Goal: Transaction & Acquisition: Purchase product/service

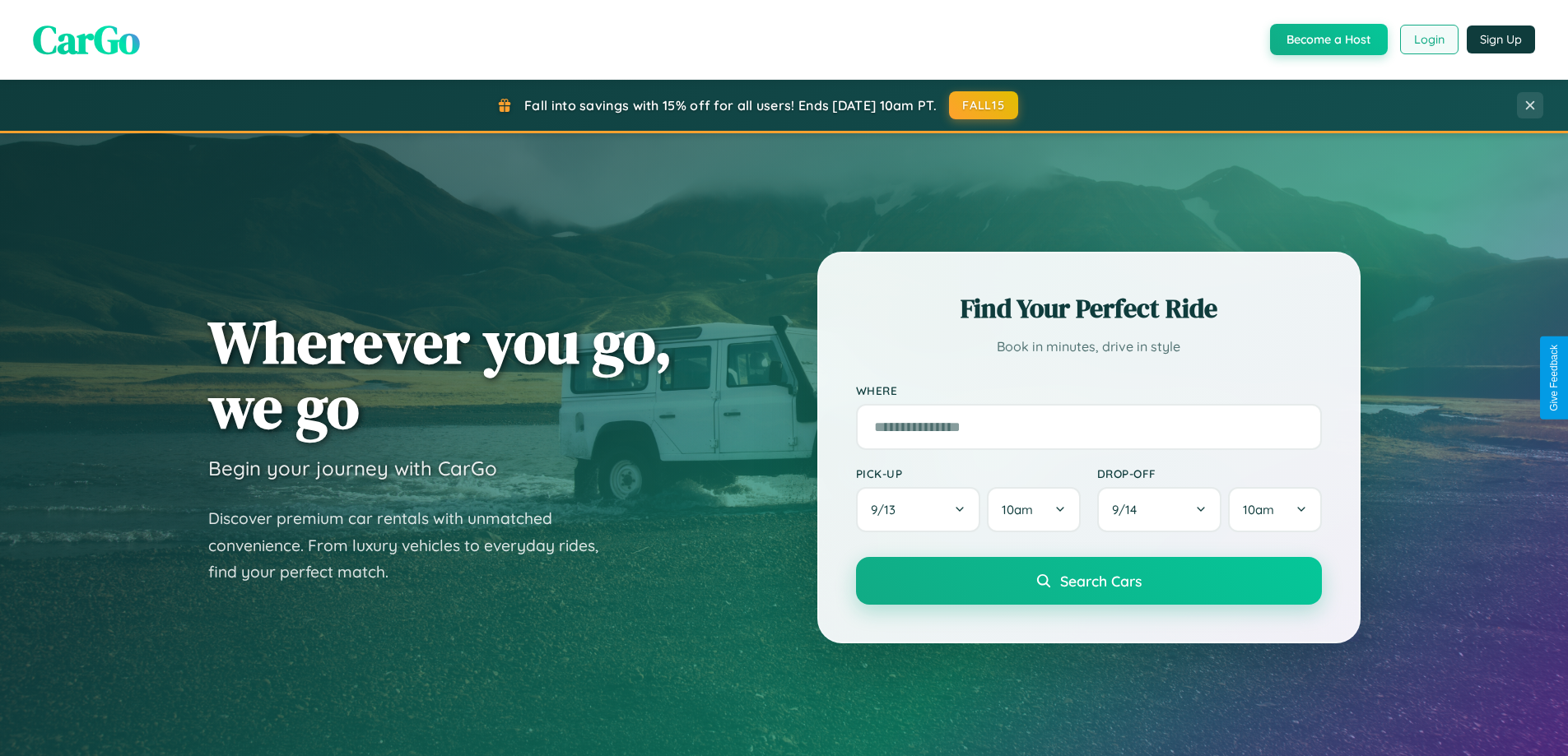
click at [1427, 40] on button "Login" at bounding box center [1428, 40] width 59 height 30
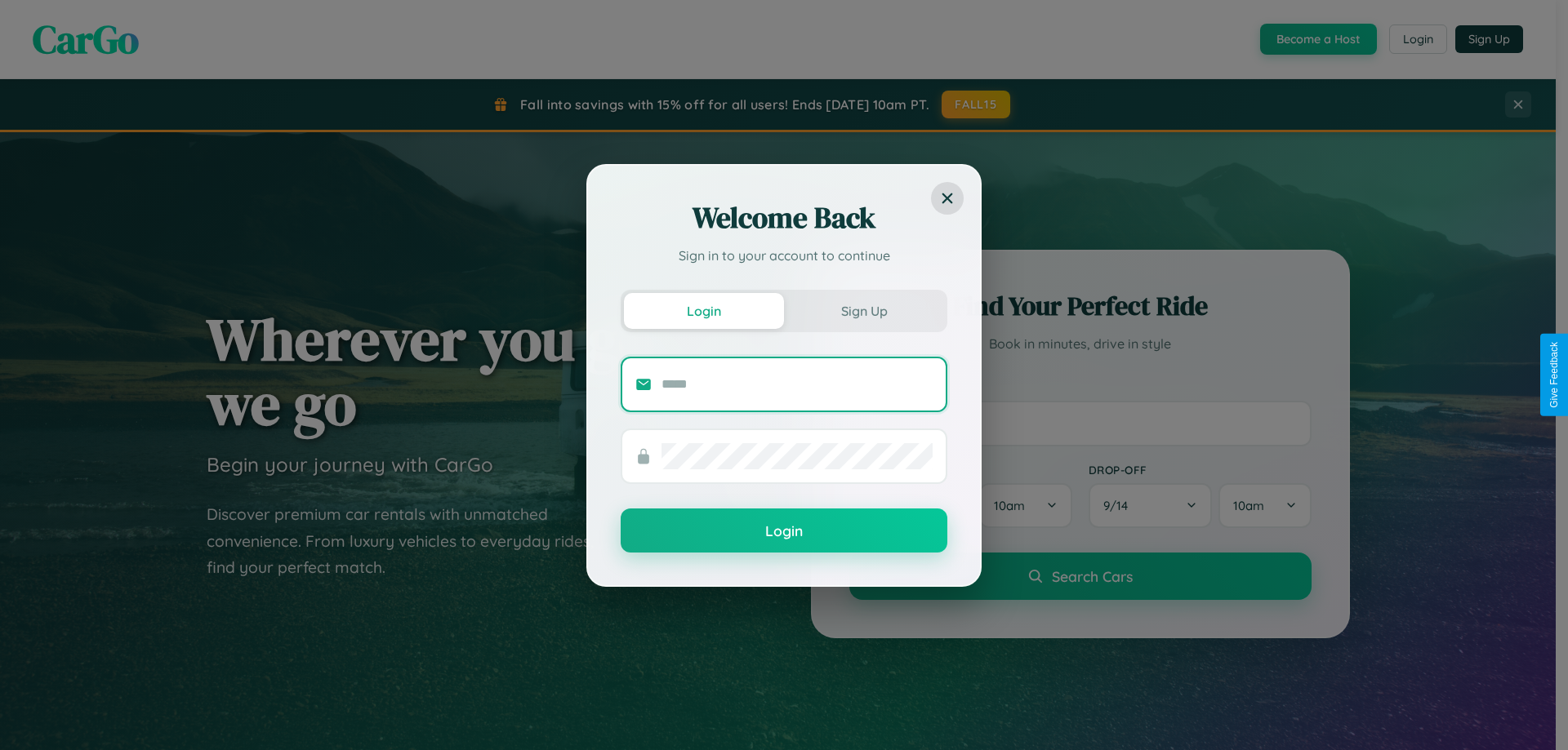
click at [796, 385] on input "text" at bounding box center [796, 384] width 271 height 26
type input "**********"
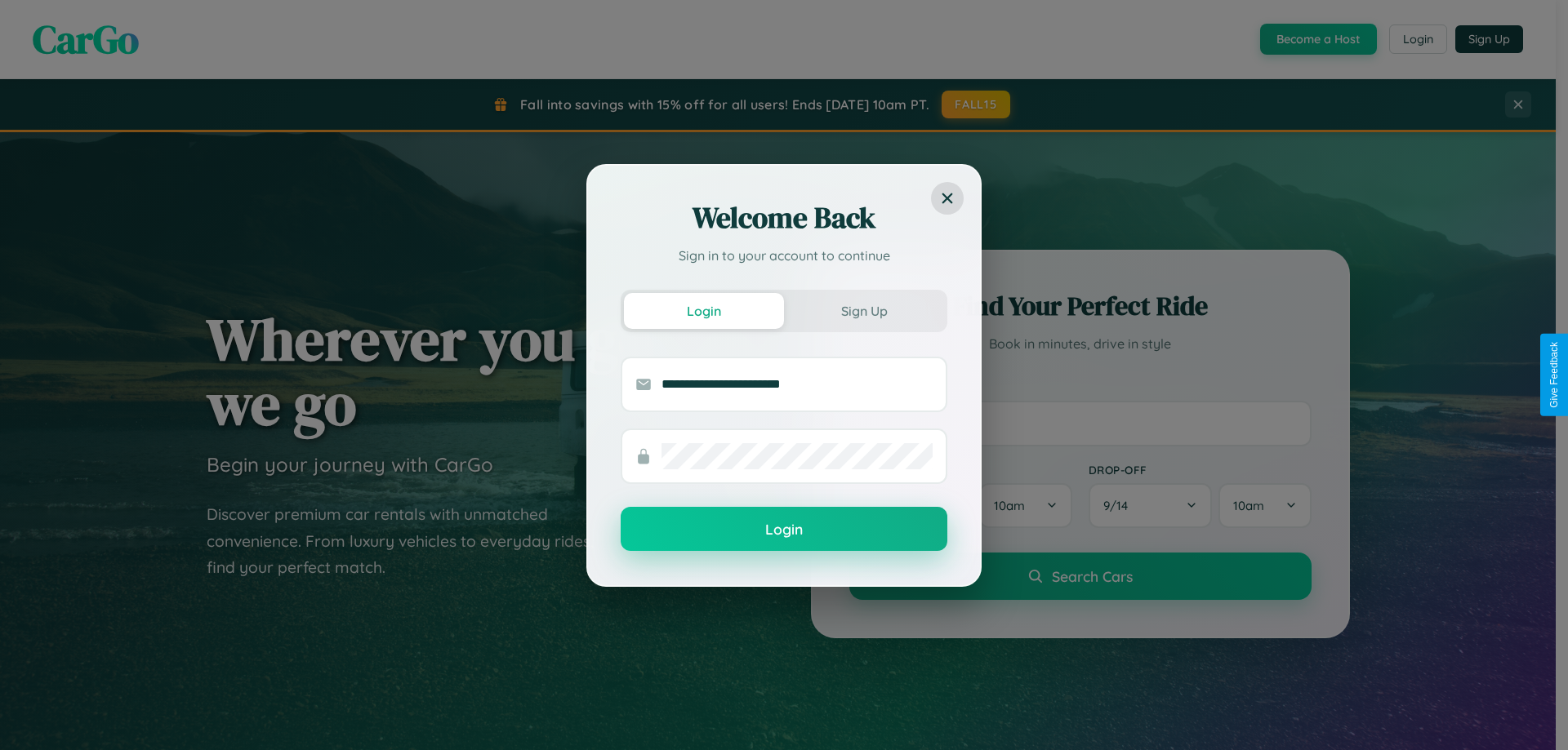
click at [784, 530] on button "Login" at bounding box center [783, 529] width 326 height 44
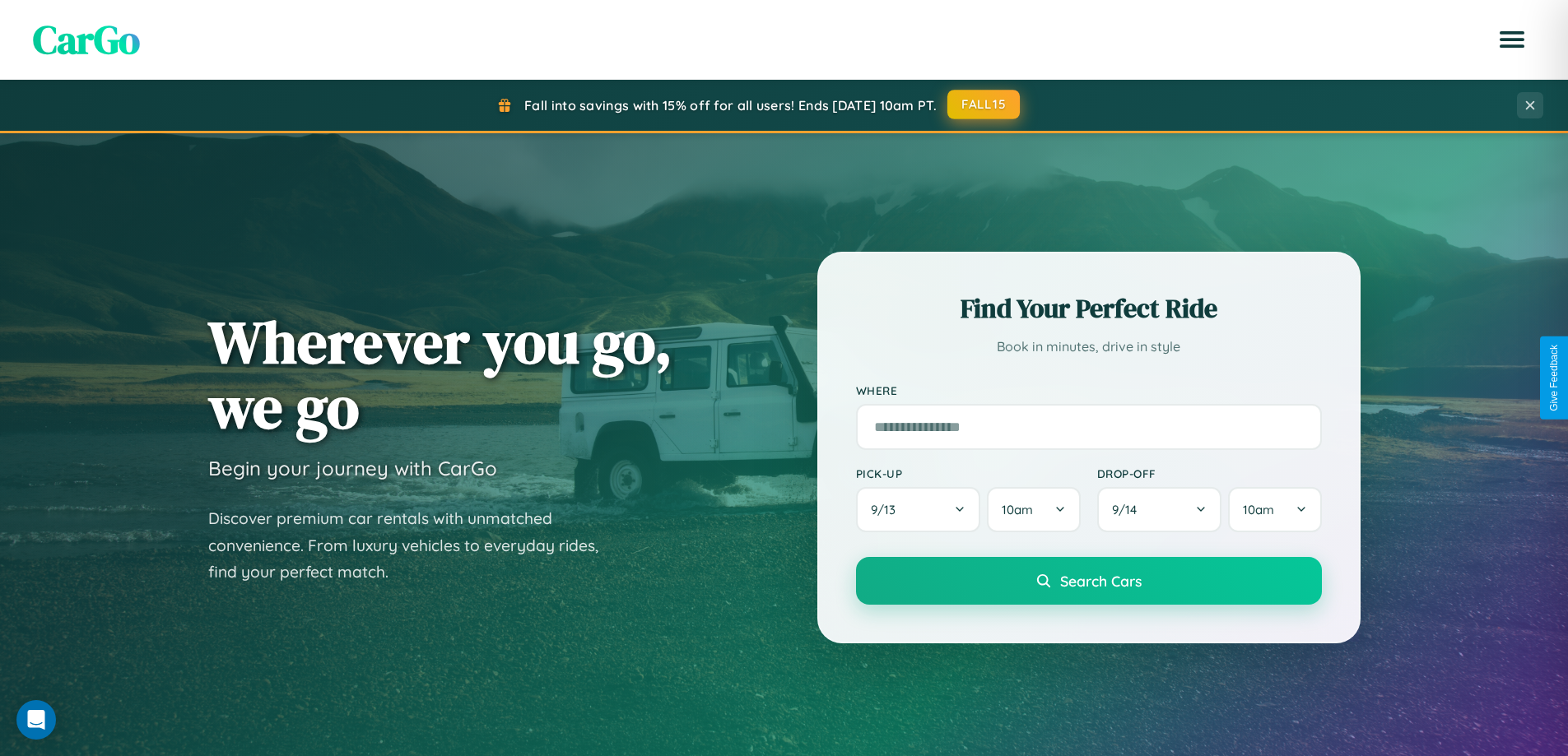
click at [985, 105] on button "FALL15" at bounding box center [983, 104] width 72 height 30
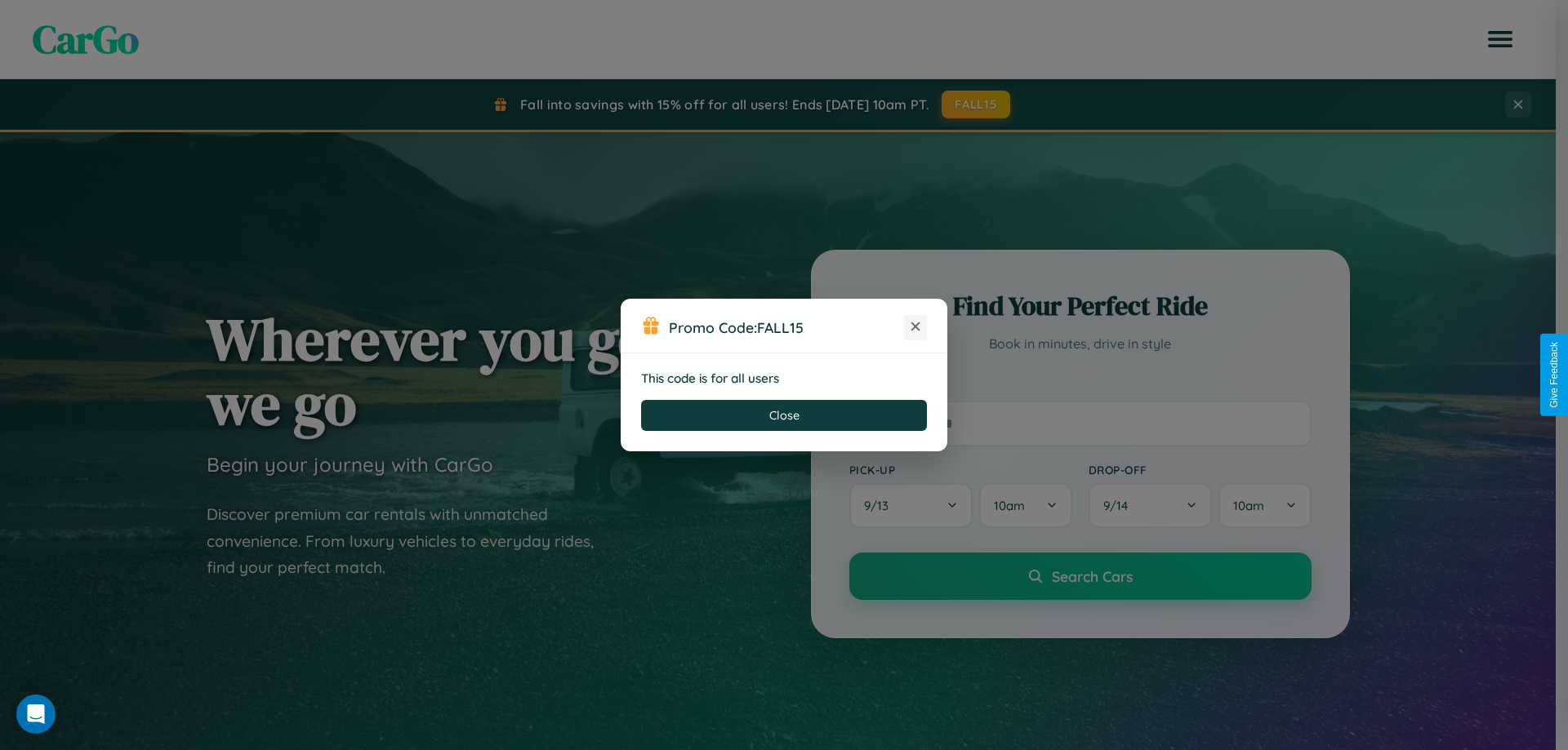
click at [916, 327] on icon at bounding box center [915, 326] width 16 height 16
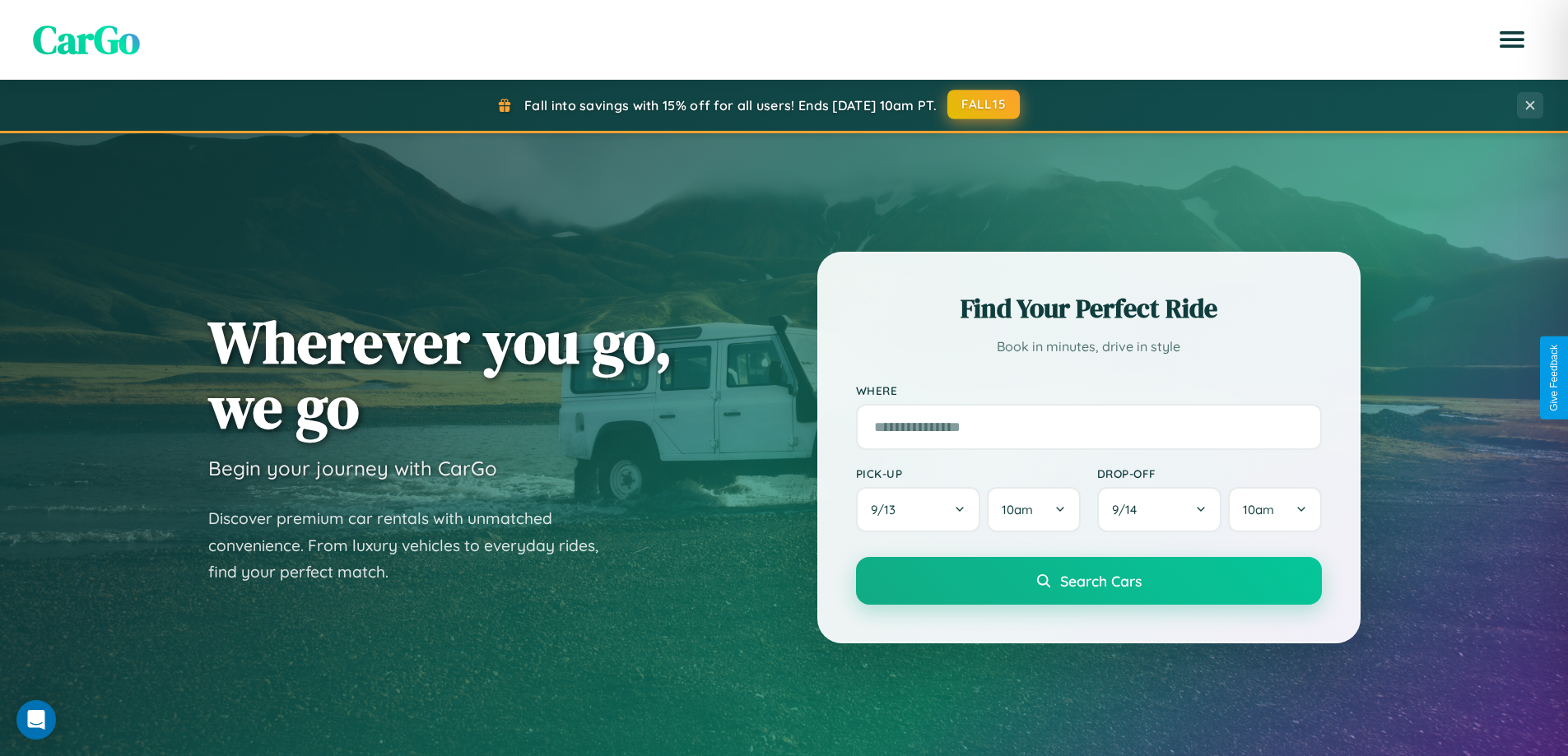
click at [985, 104] on button "FALL15" at bounding box center [983, 104] width 72 height 30
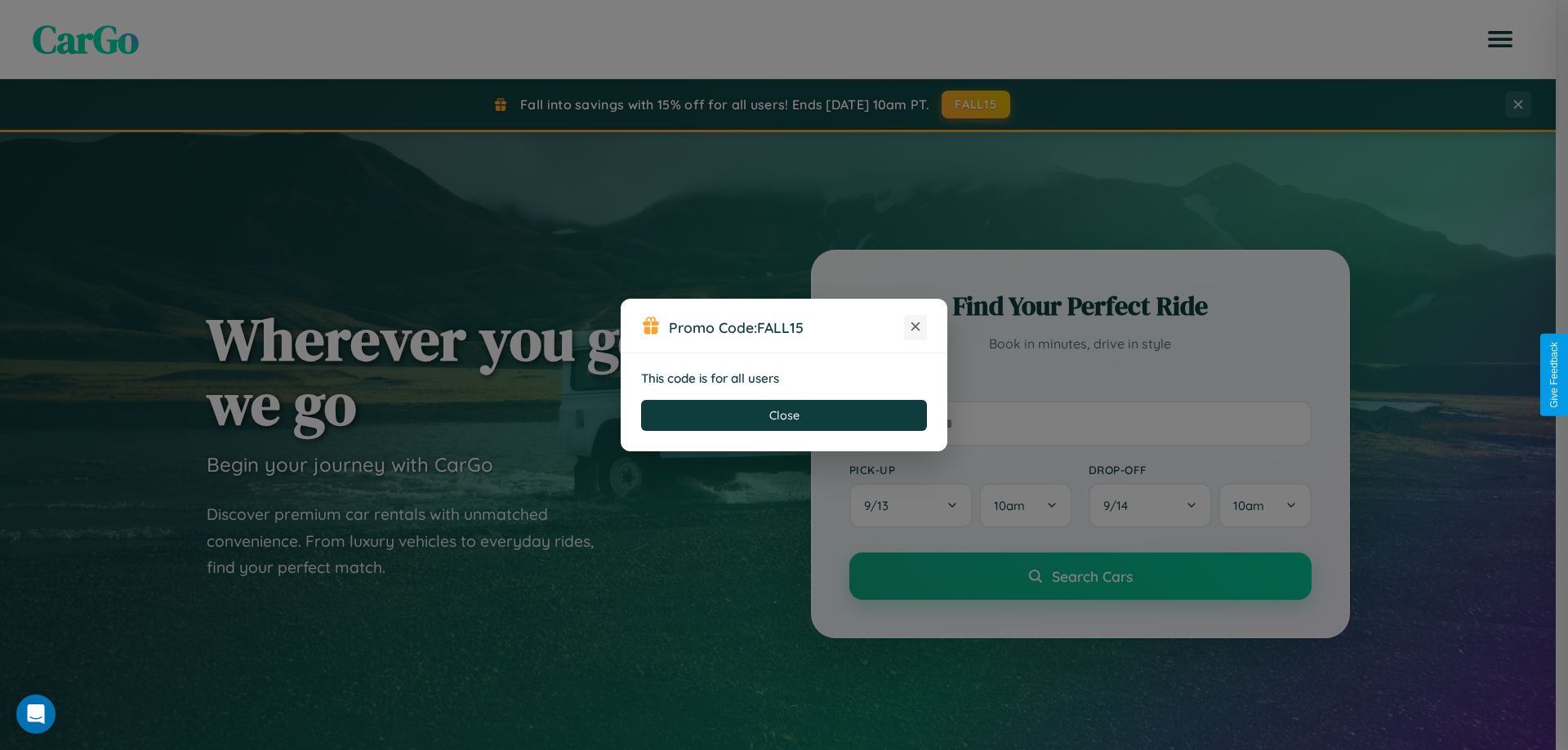
click at [916, 327] on icon at bounding box center [915, 326] width 16 height 16
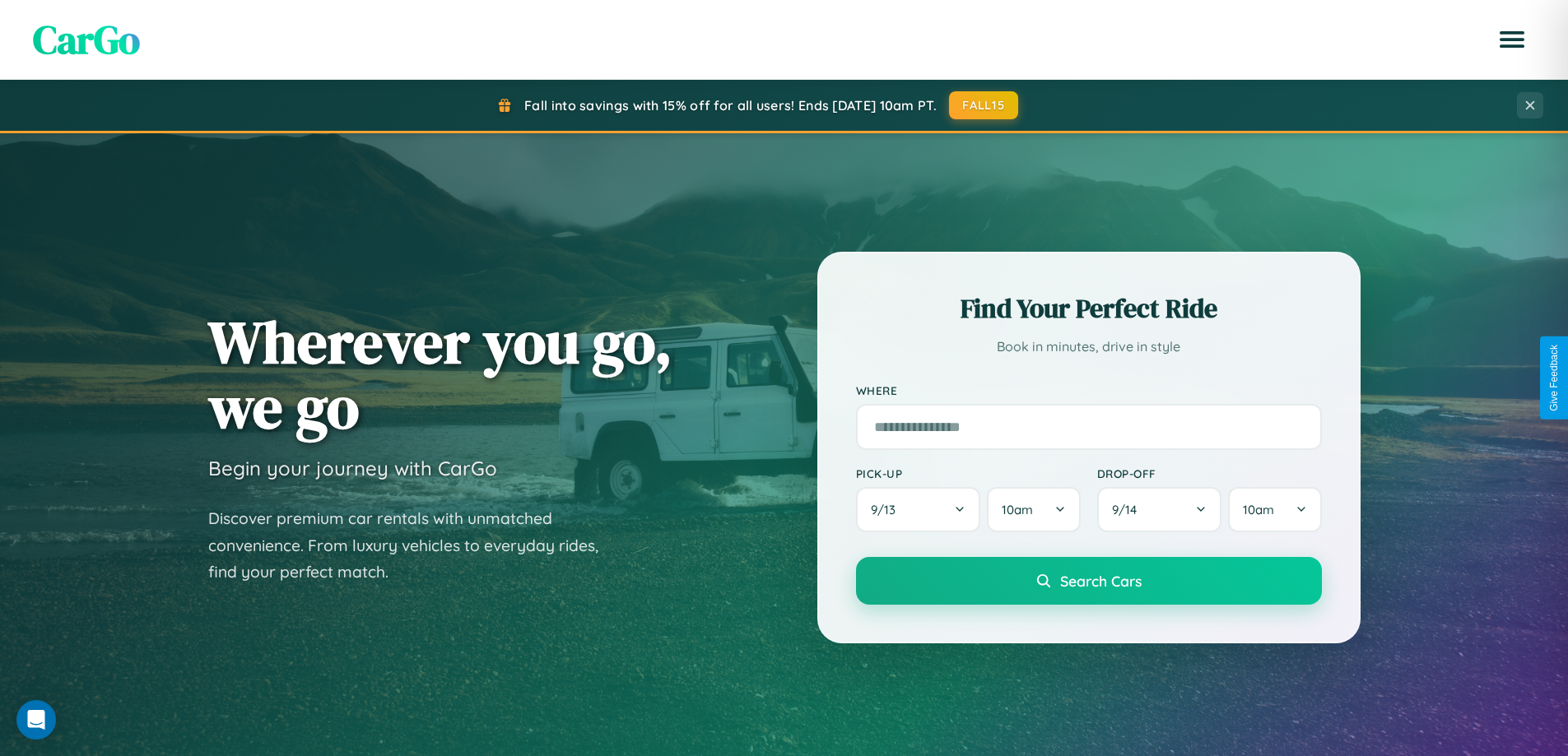
scroll to position [710, 0]
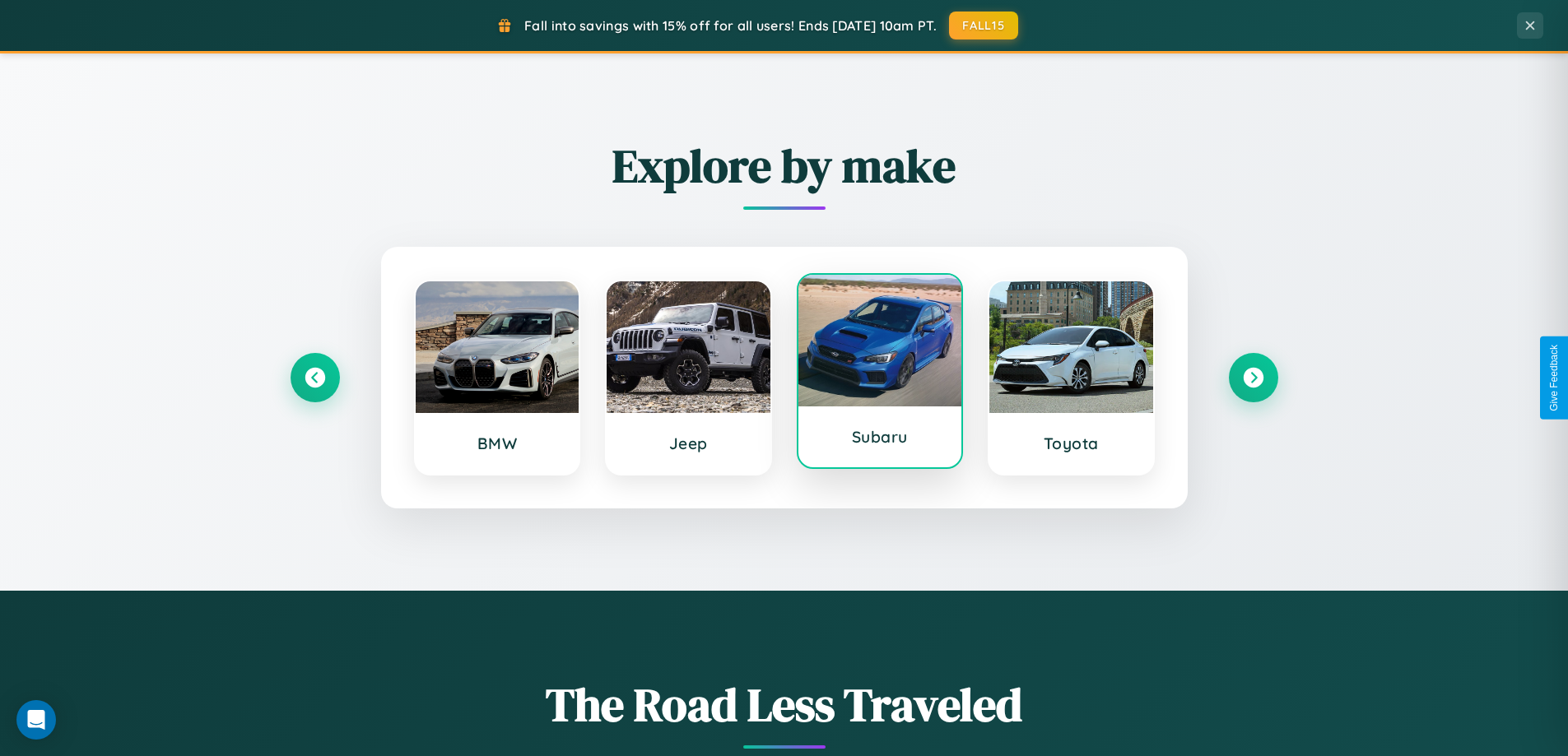
click at [879, 372] on div at bounding box center [880, 340] width 164 height 132
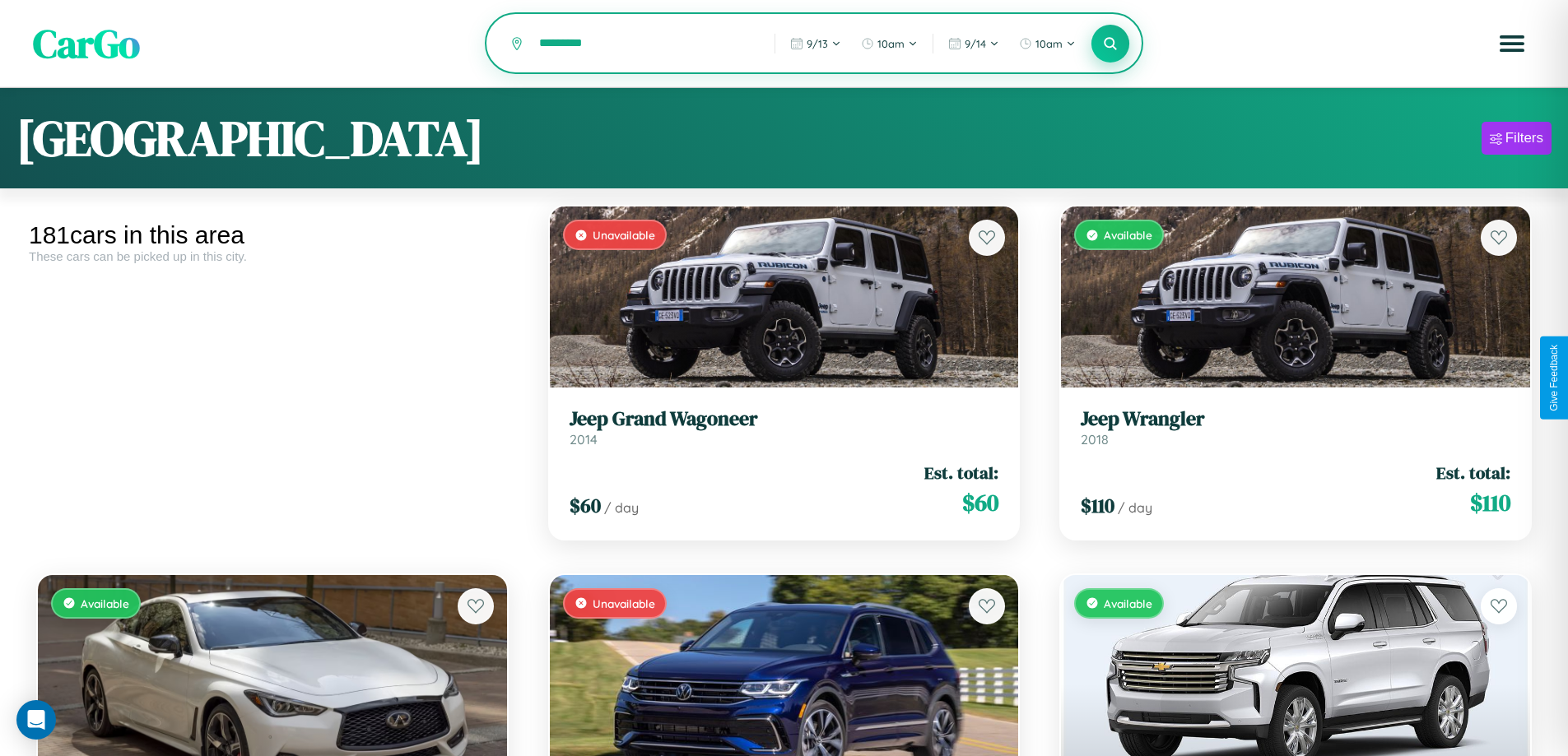
type input "*********"
click at [1110, 44] on icon at bounding box center [1110, 43] width 15 height 15
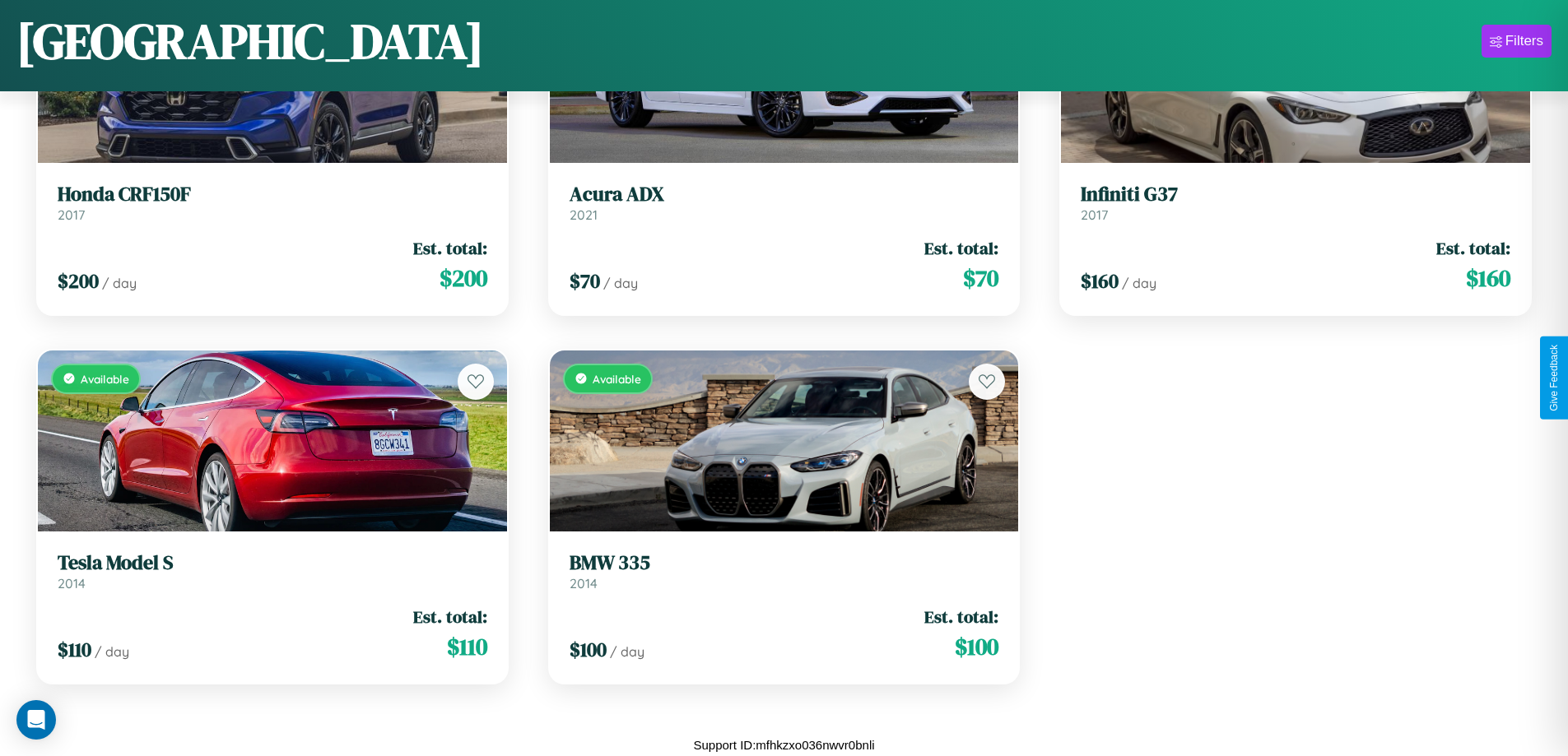
scroll to position [12144, 0]
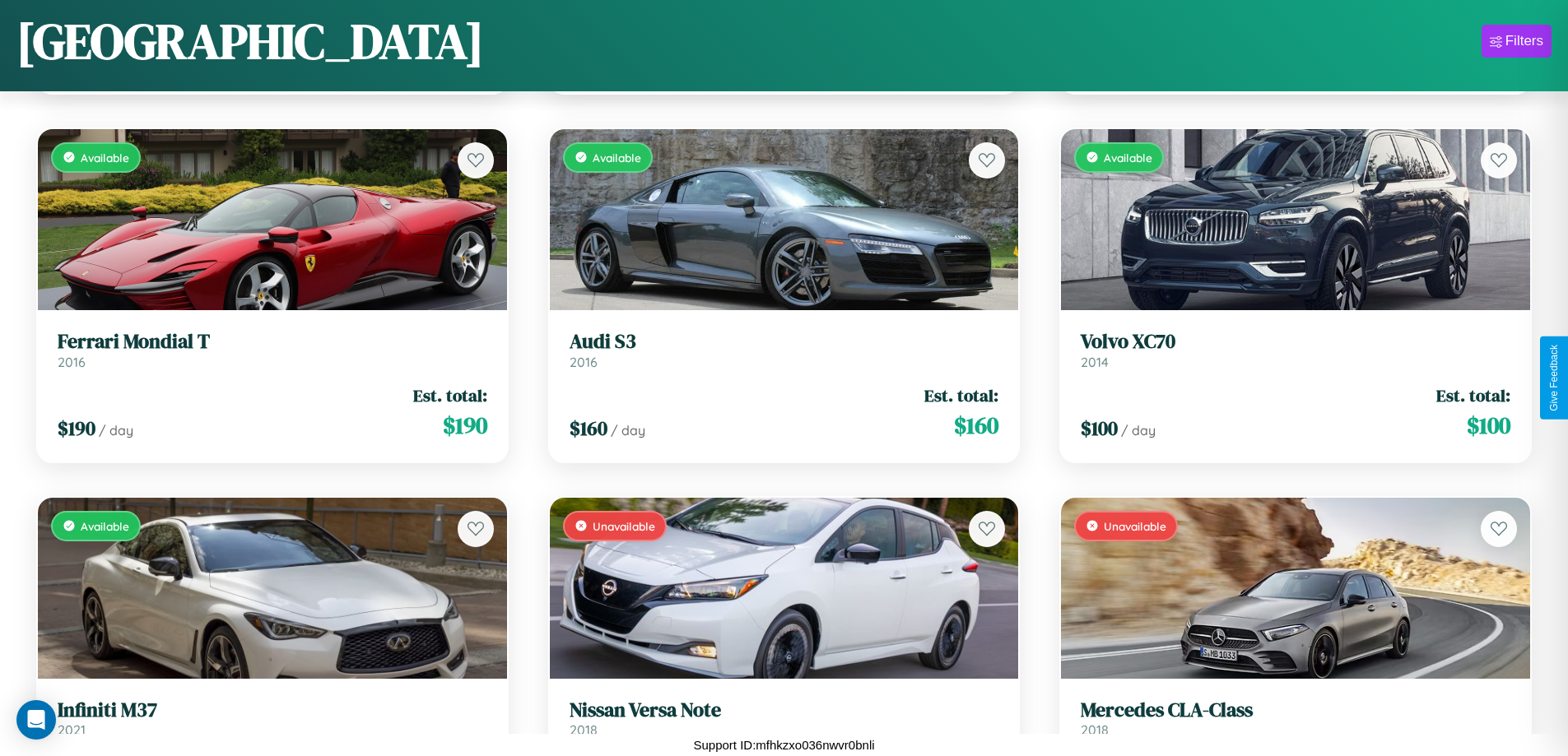
scroll to position [11285, 0]
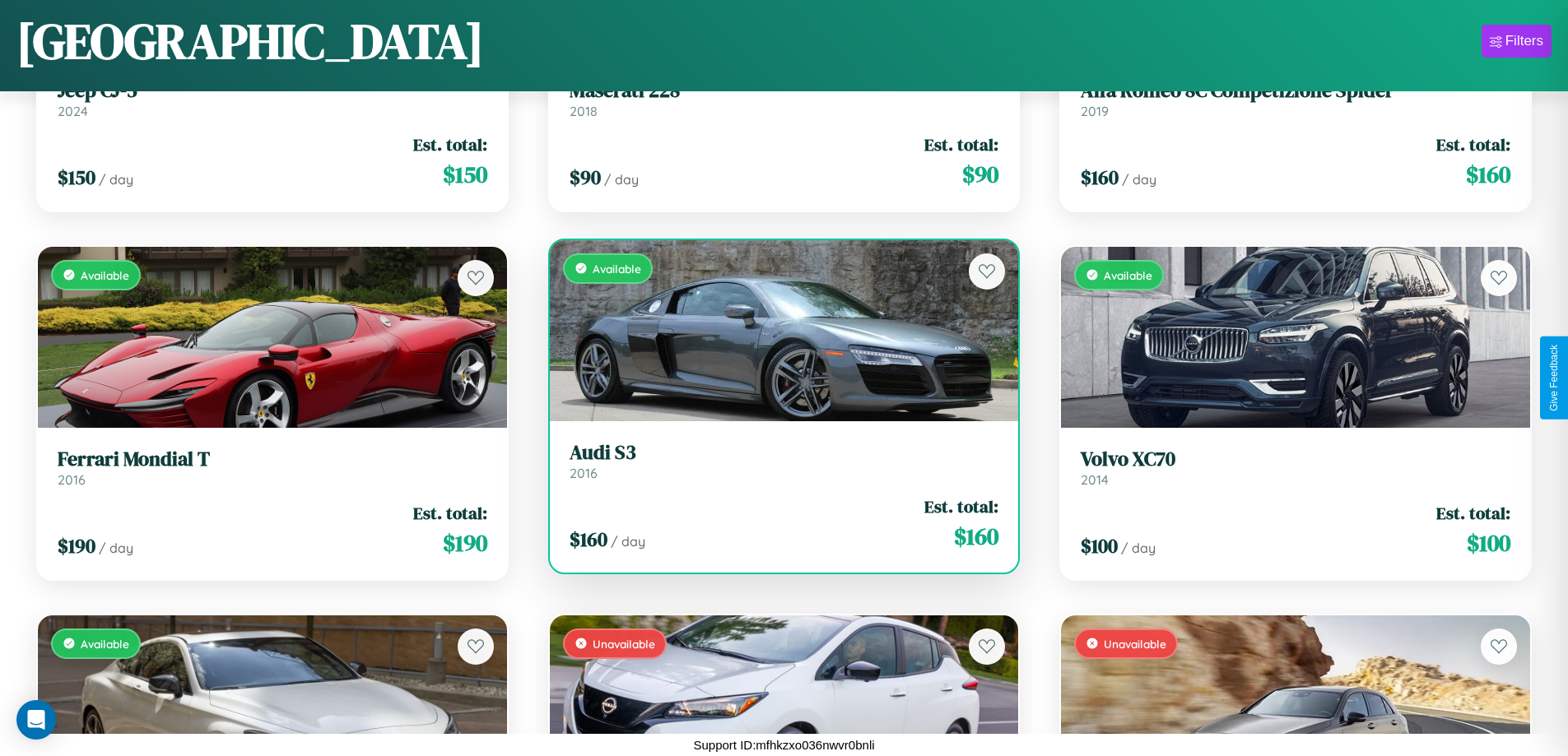
click at [777, 330] on div "Available" at bounding box center [784, 331] width 469 height 181
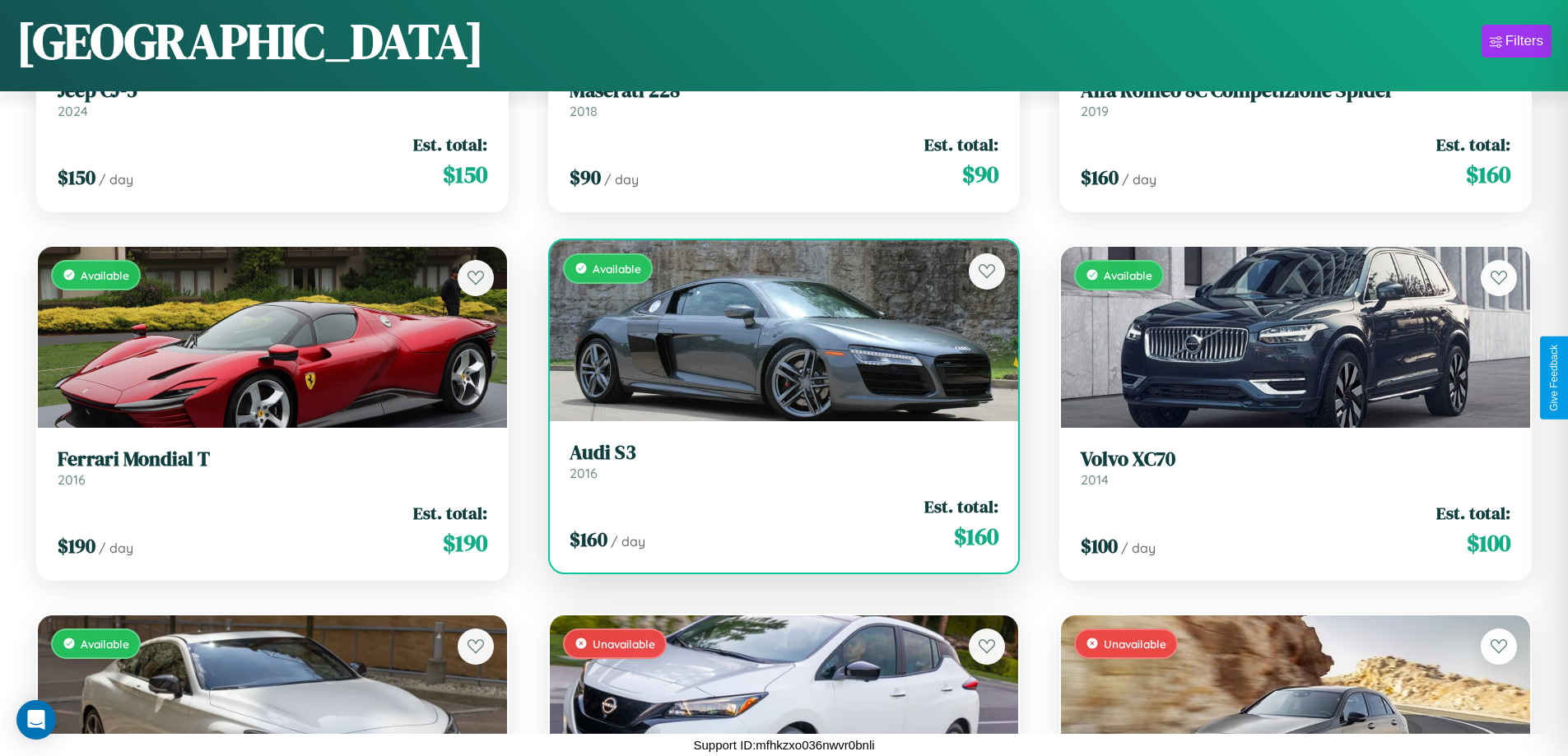
click at [777, 330] on div "Available" at bounding box center [784, 331] width 469 height 181
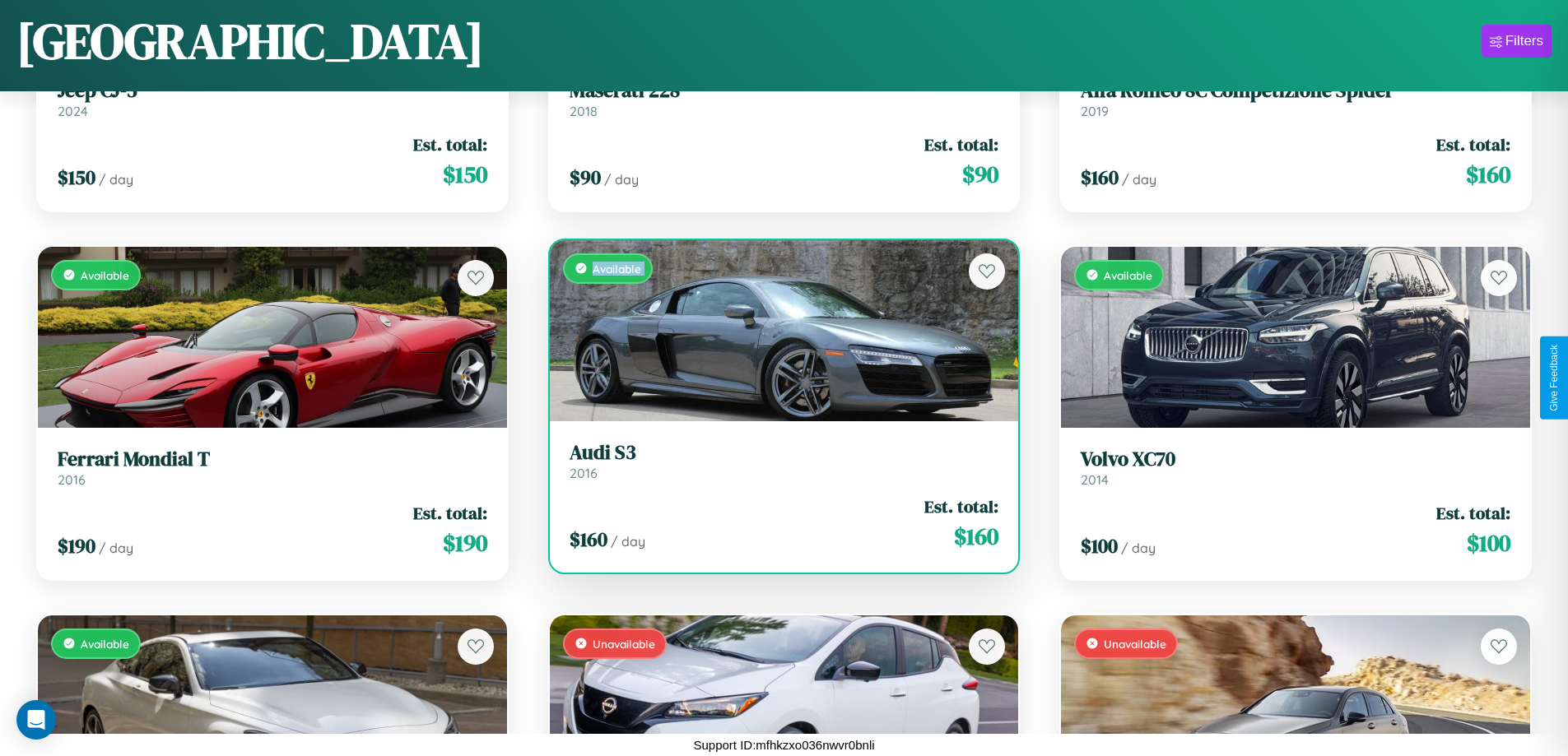
click at [777, 330] on div "Available" at bounding box center [784, 331] width 469 height 181
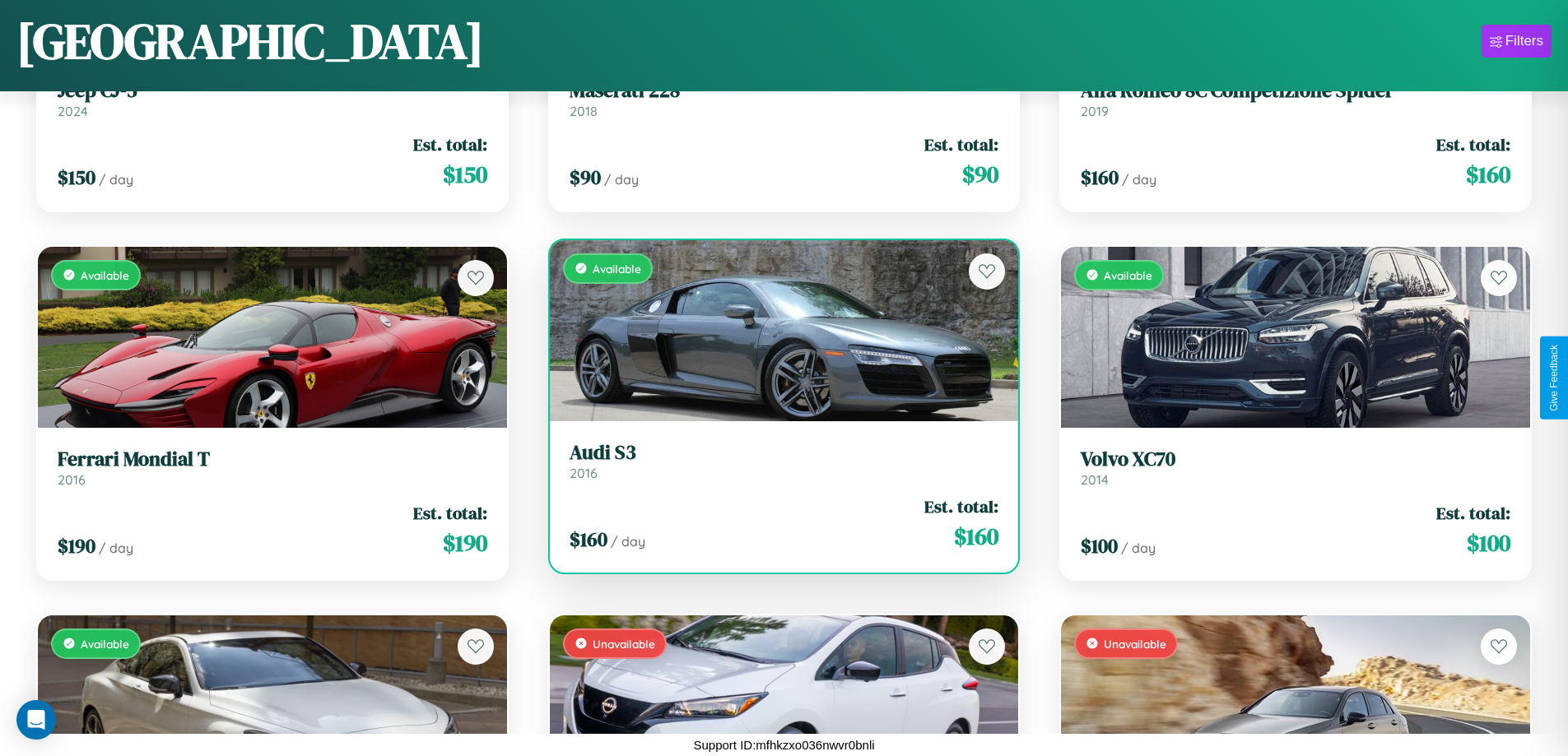
click at [777, 330] on div "Available" at bounding box center [784, 331] width 469 height 181
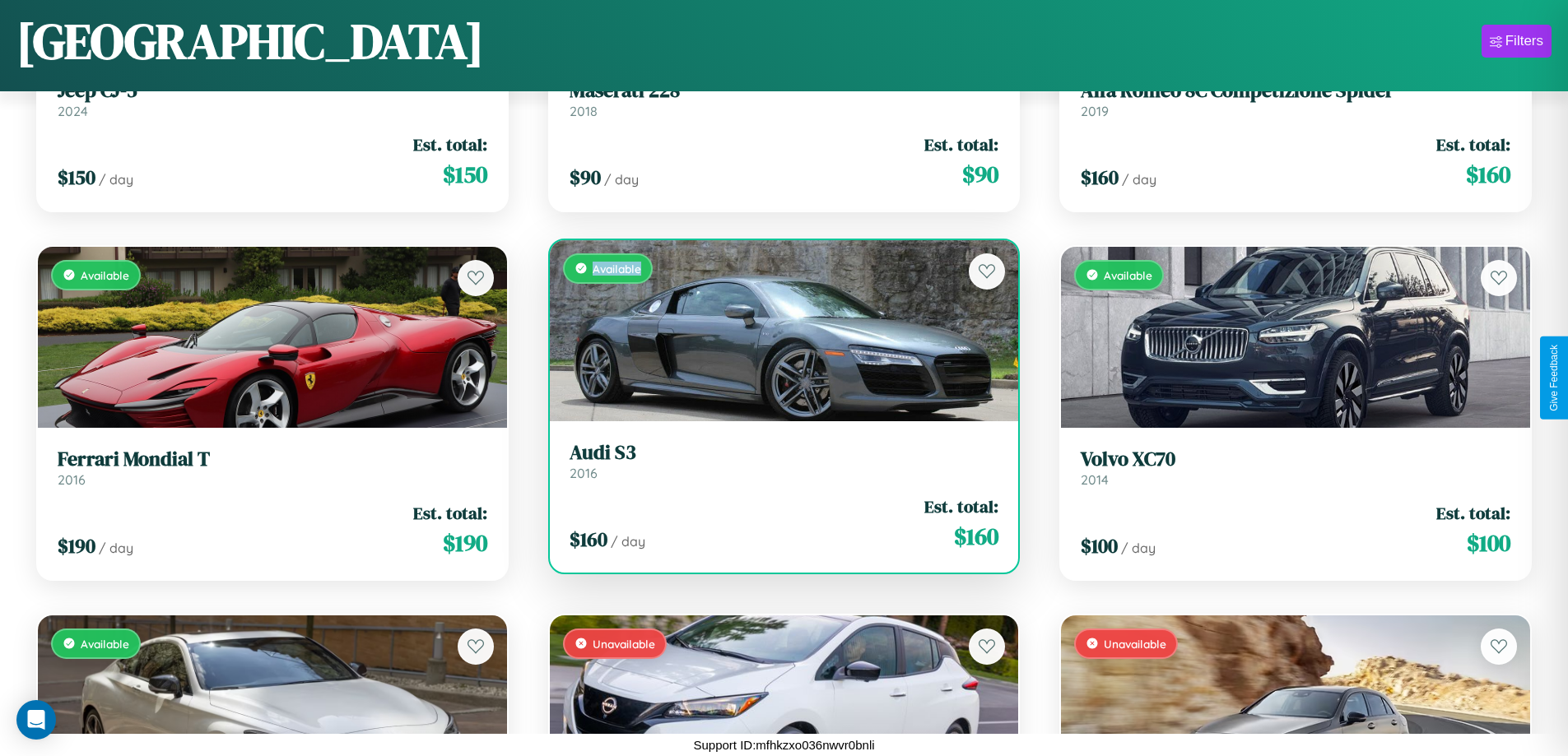
click at [777, 330] on div "Available" at bounding box center [784, 331] width 469 height 181
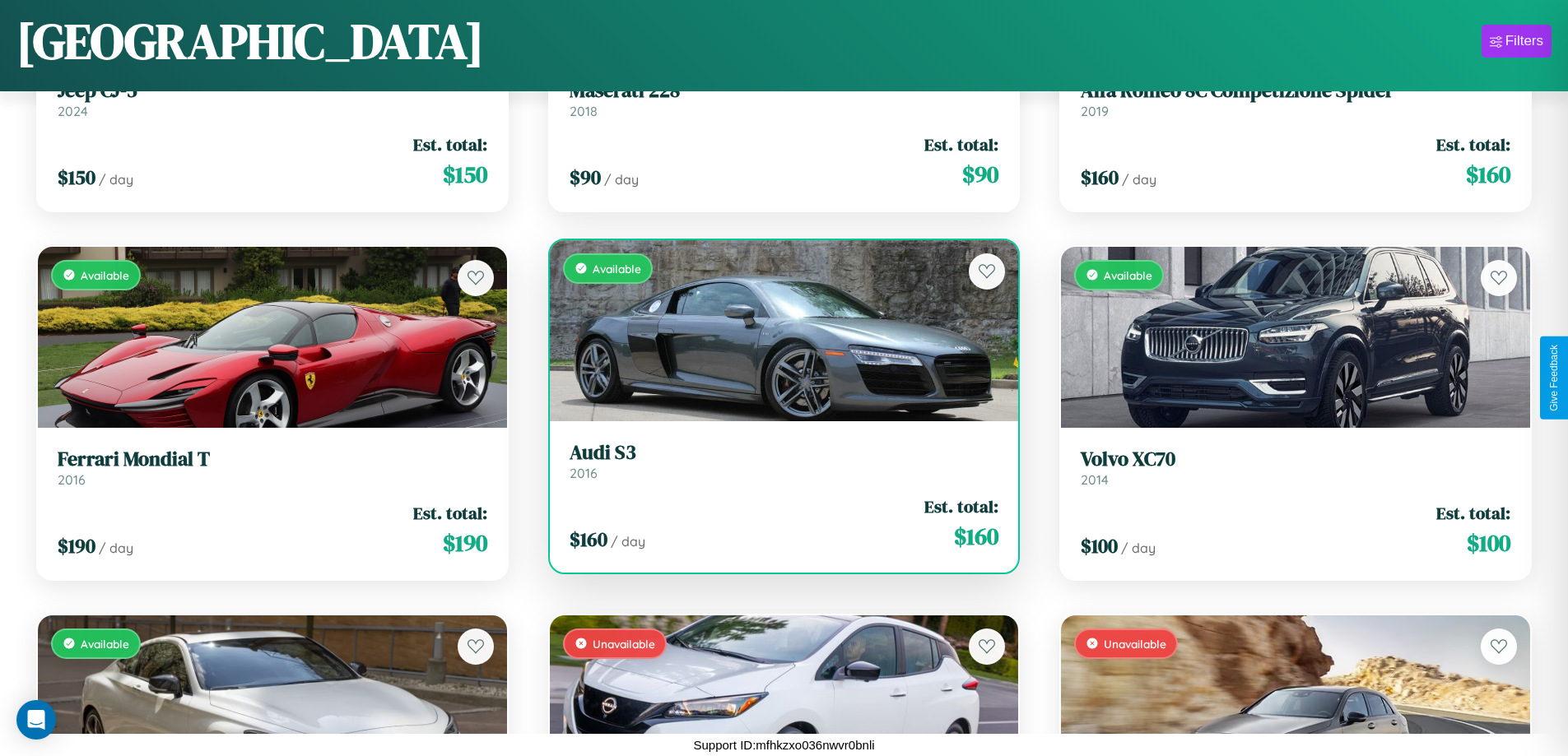
click at [777, 461] on h3 "Audi S3" at bounding box center [783, 452] width 429 height 24
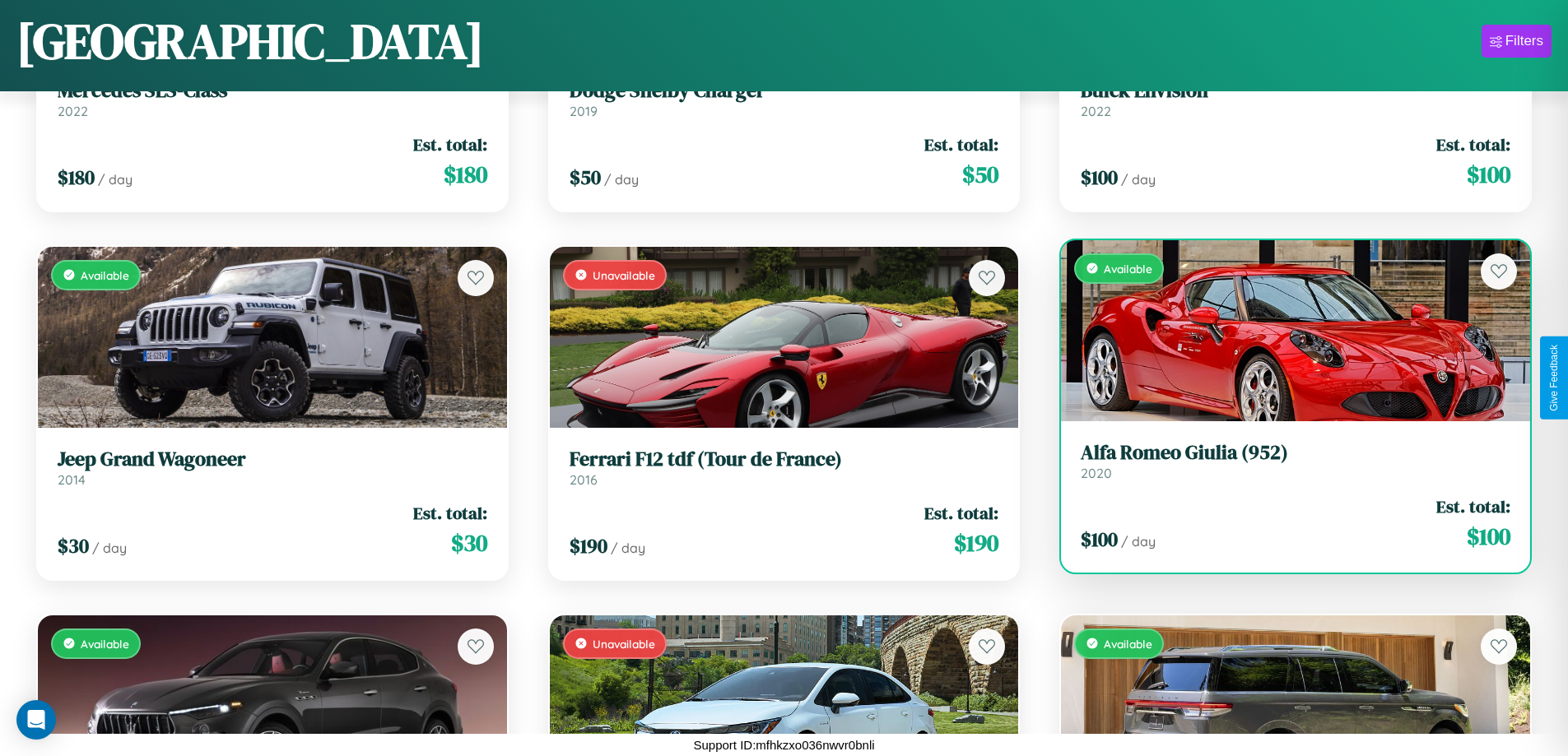
click at [1284, 468] on link "Alfa Romeo Giulia (952) 2020" at bounding box center [1294, 461] width 429 height 40
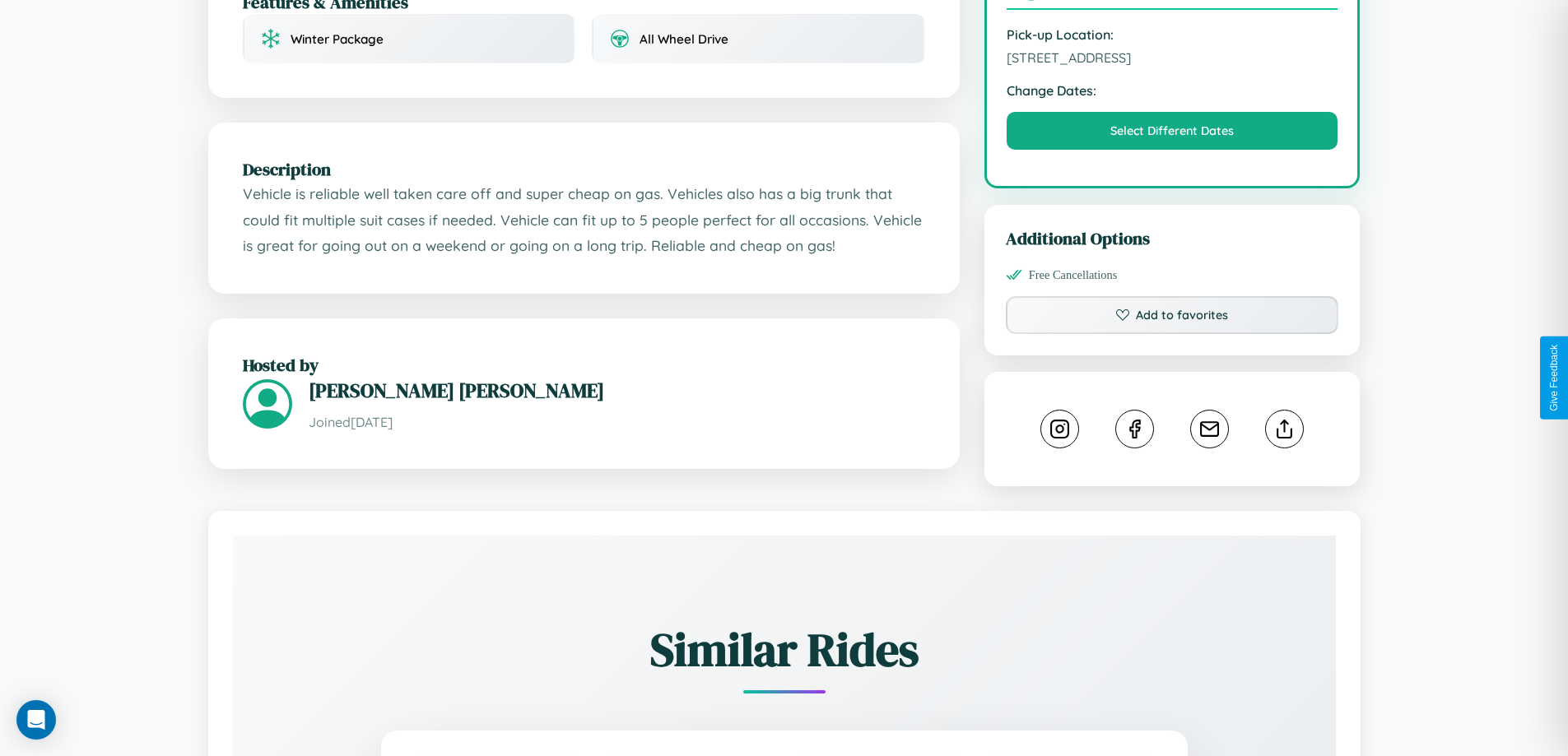
scroll to position [541, 0]
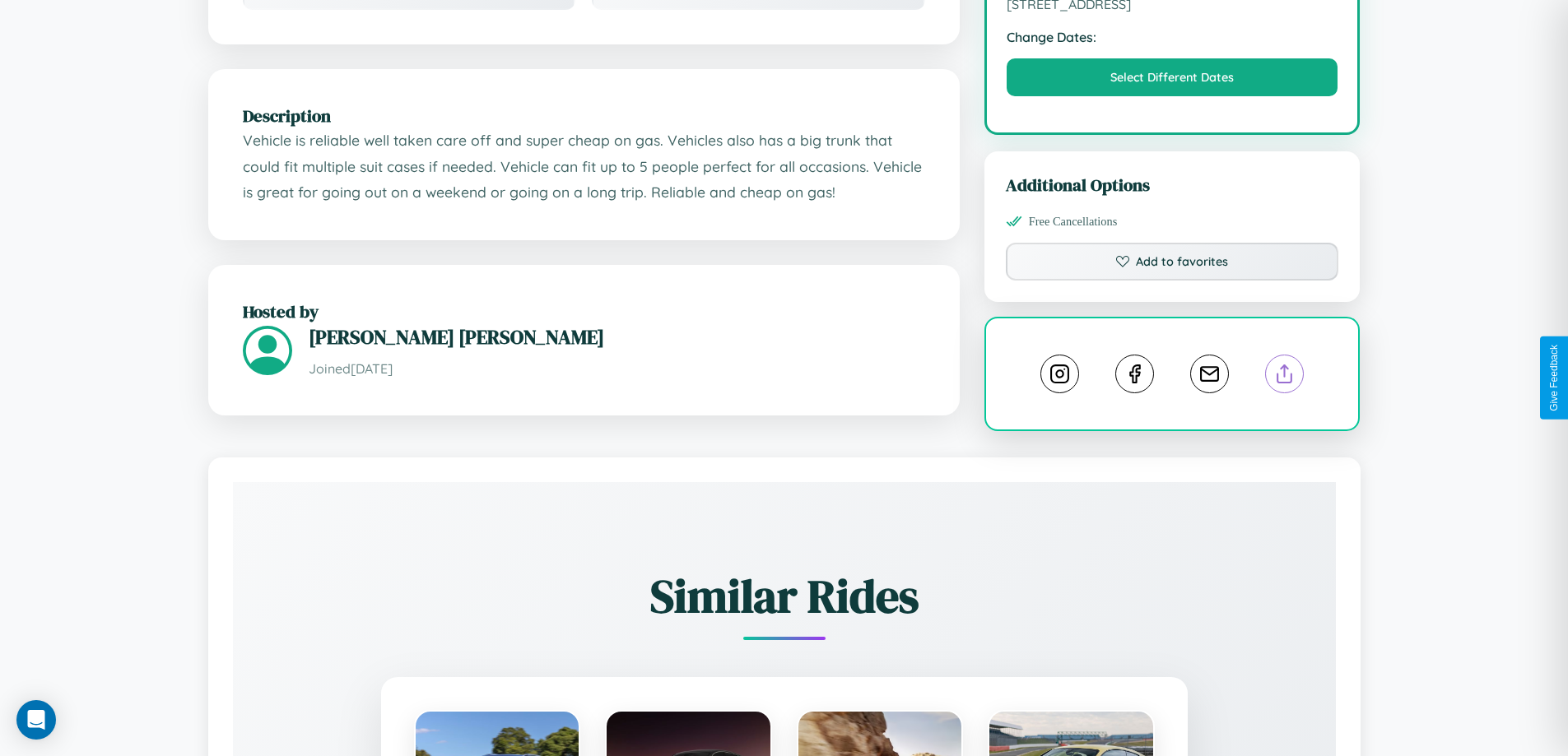
click at [1284, 377] on line at bounding box center [1284, 371] width 0 height 12
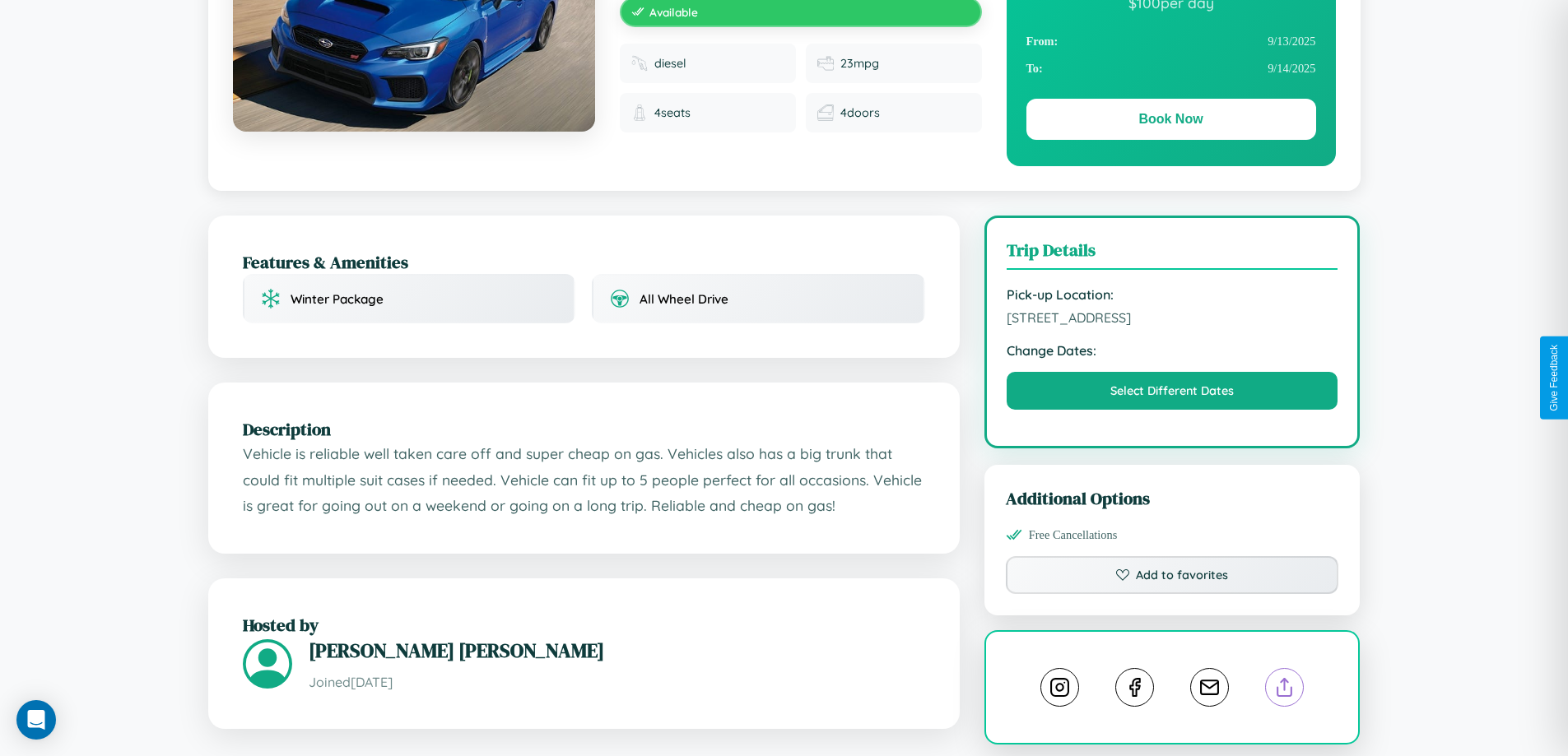
scroll to position [0, 0]
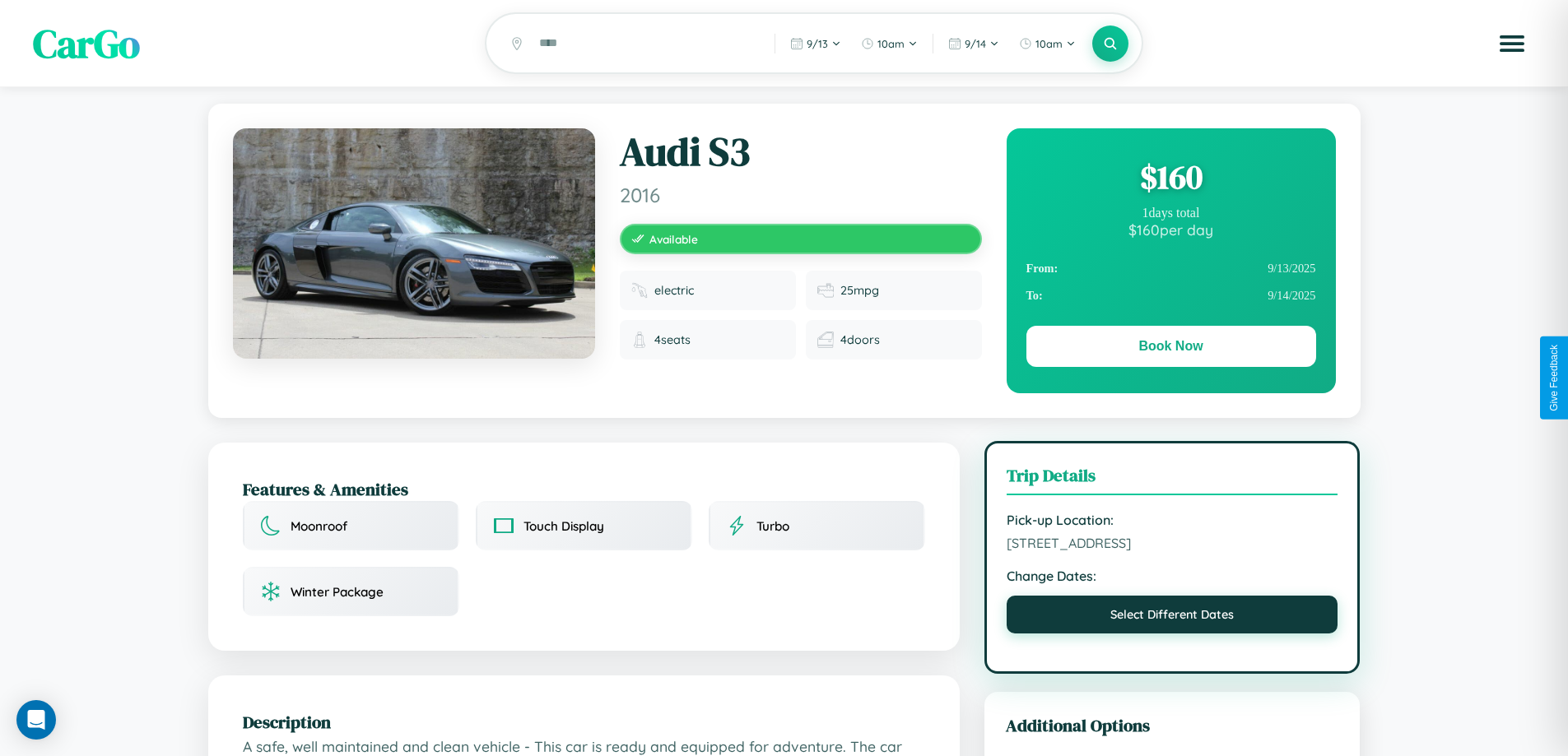
click at [1172, 634] on button "Select Different Dates" at bounding box center [1173, 614] width 332 height 38
select select "*"
select select "****"
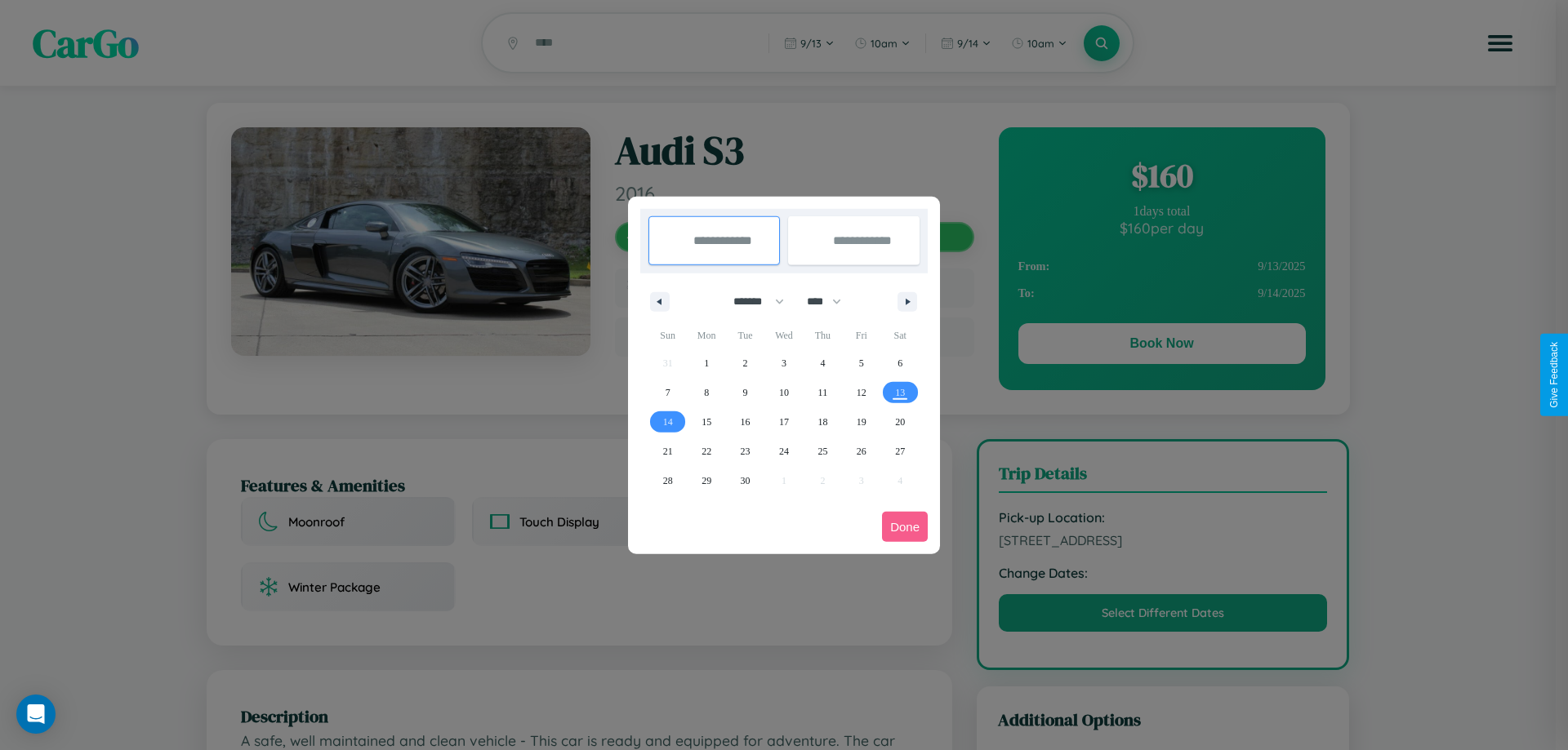
drag, startPoint x: 751, startPoint y: 301, endPoint x: 784, endPoint y: 327, distance: 42.0
click at [751, 301] on select "******* ******** ***** ***** *** **** **** ****** ********* ******* ******** **…" at bounding box center [755, 301] width 70 height 27
select select "**"
click at [745, 363] on span "2" at bounding box center [745, 363] width 5 height 30
type input "**********"
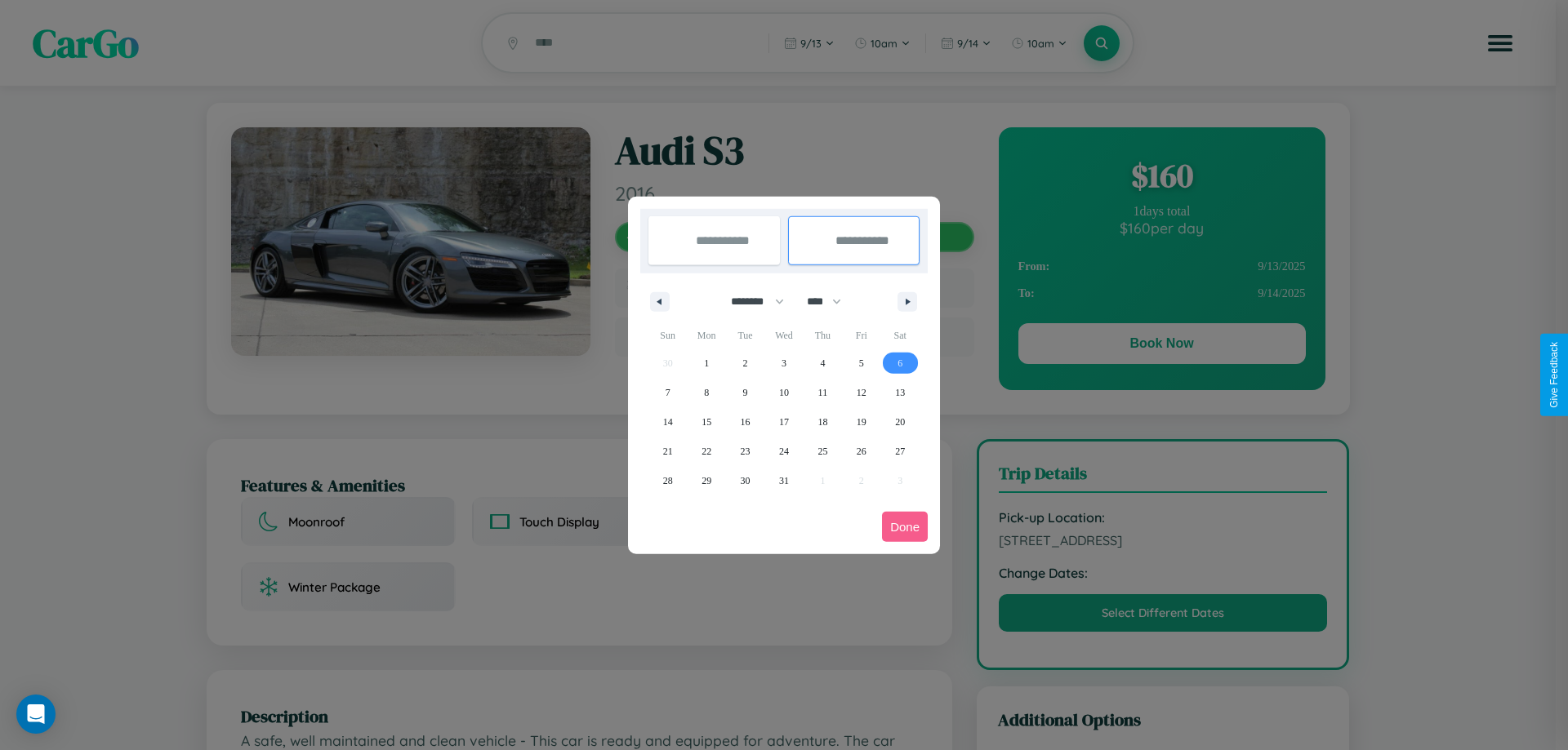
click at [900, 363] on span "6" at bounding box center [900, 363] width 5 height 30
type input "**********"
click at [905, 526] on button "Done" at bounding box center [906, 527] width 46 height 31
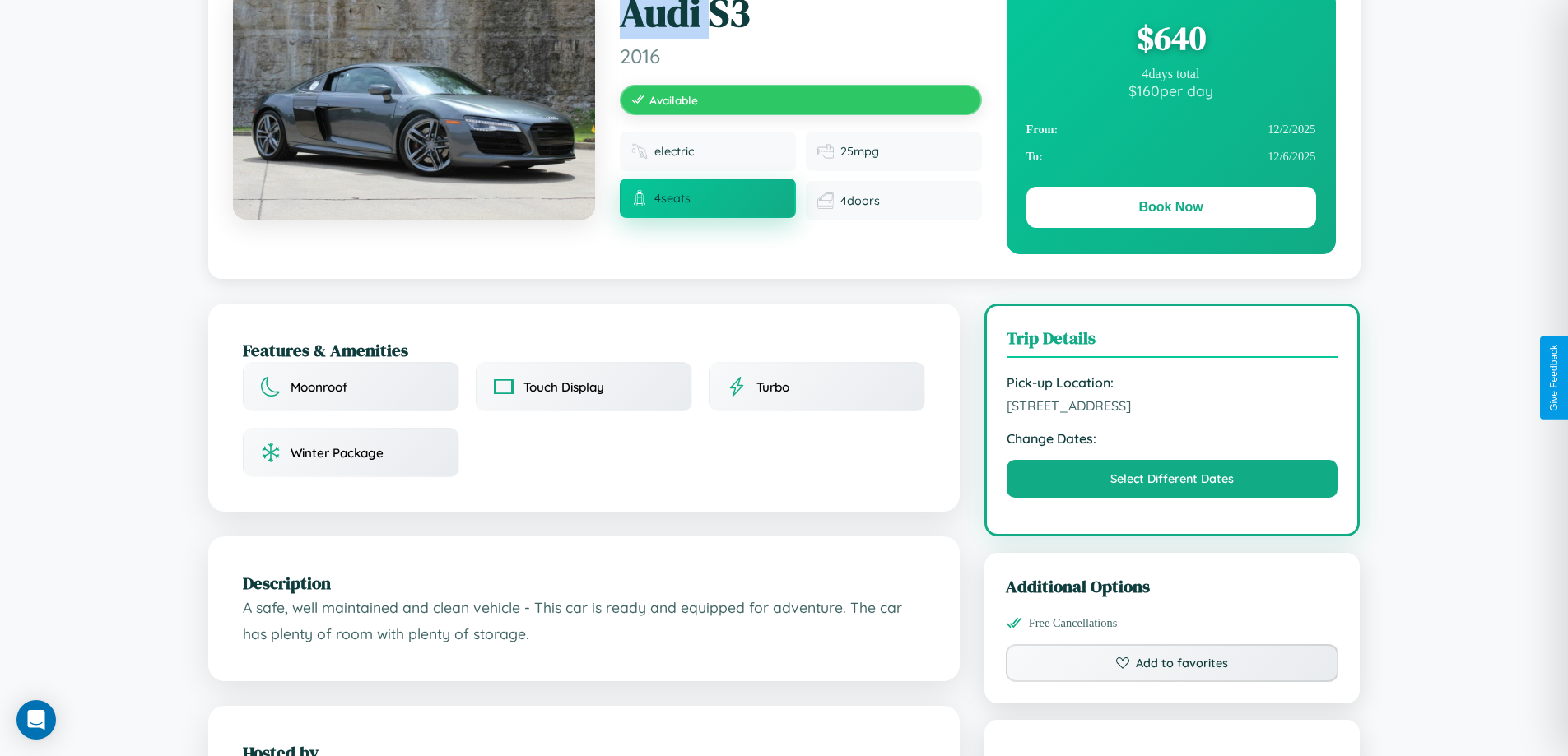
scroll to position [557, 0]
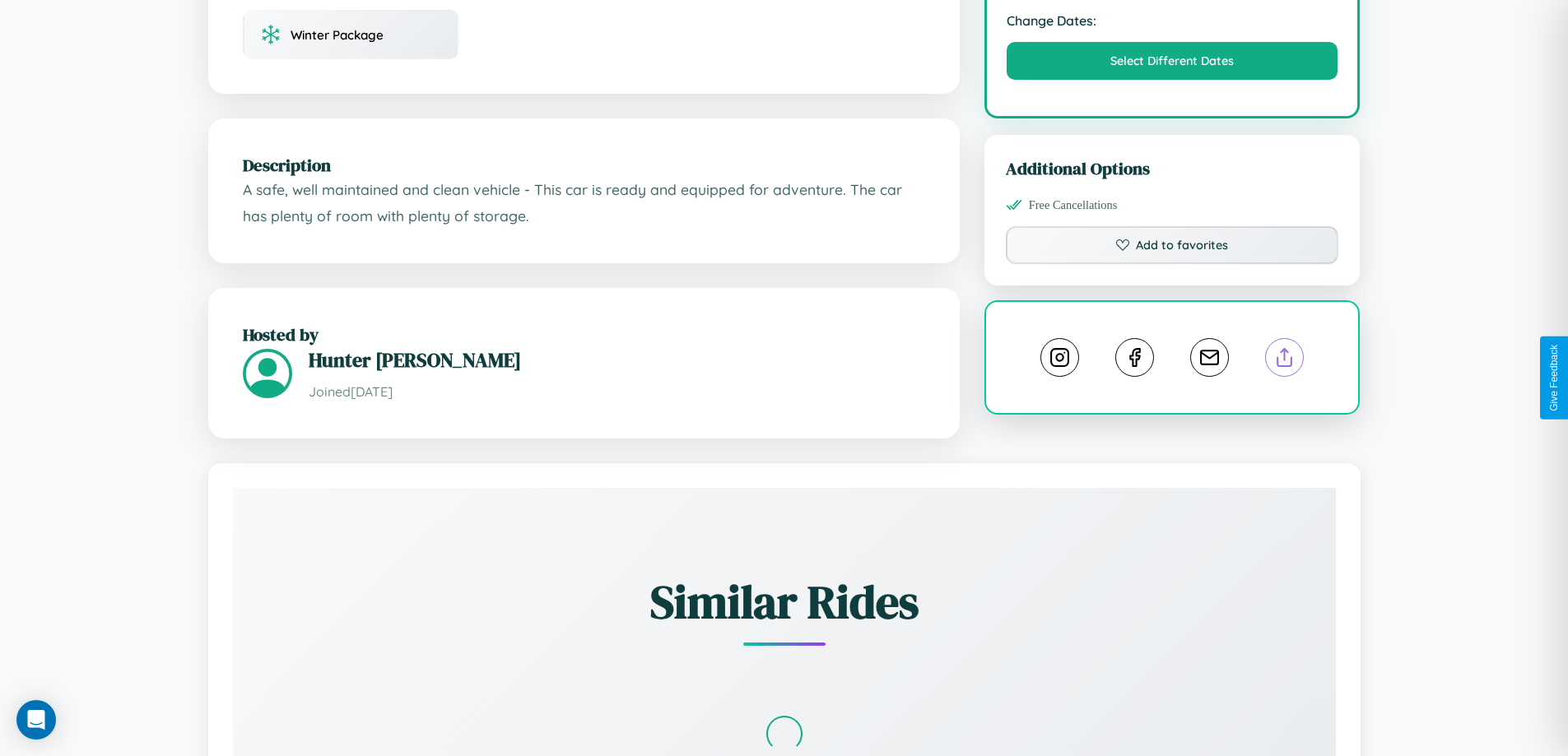
click at [1284, 361] on line at bounding box center [1284, 355] width 0 height 12
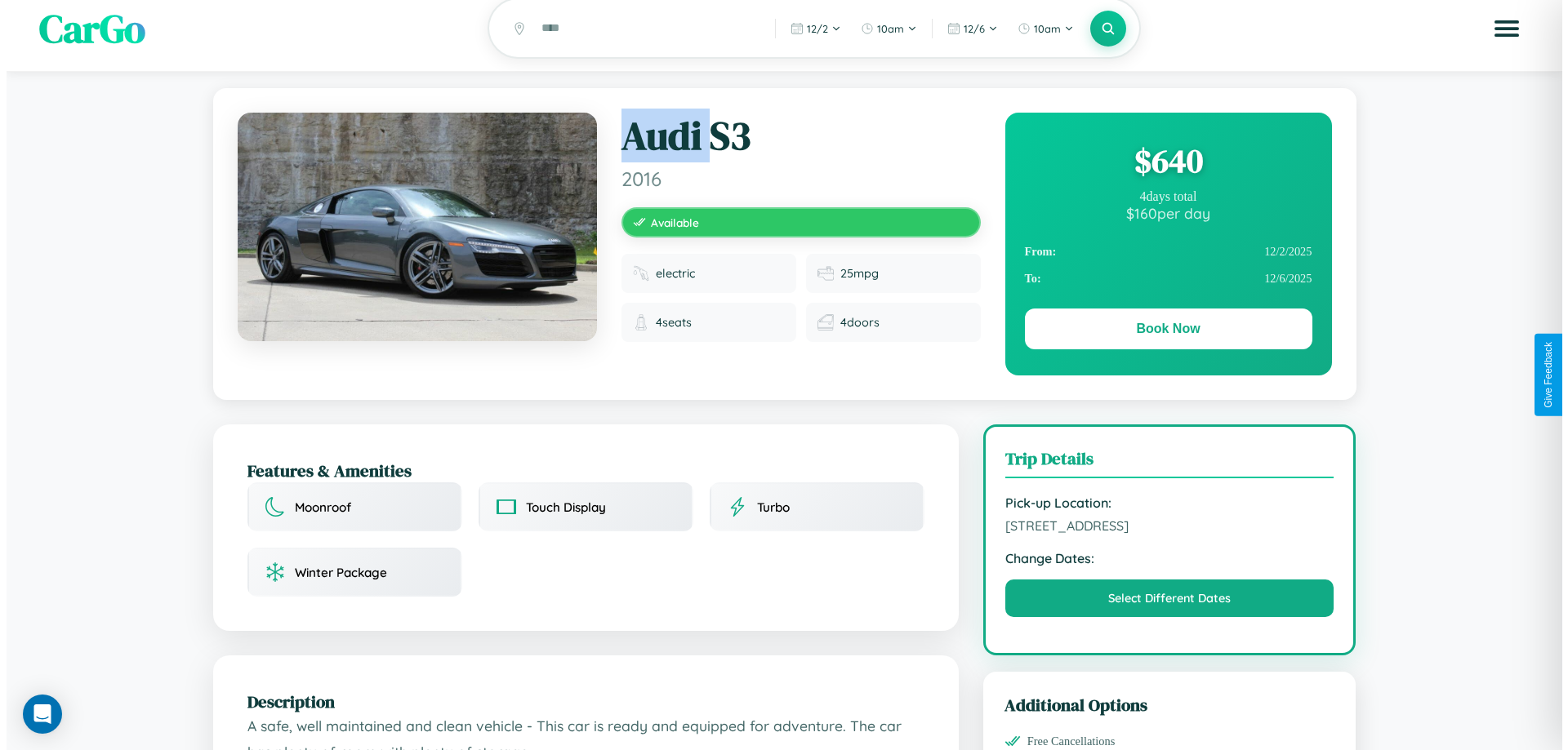
scroll to position [0, 0]
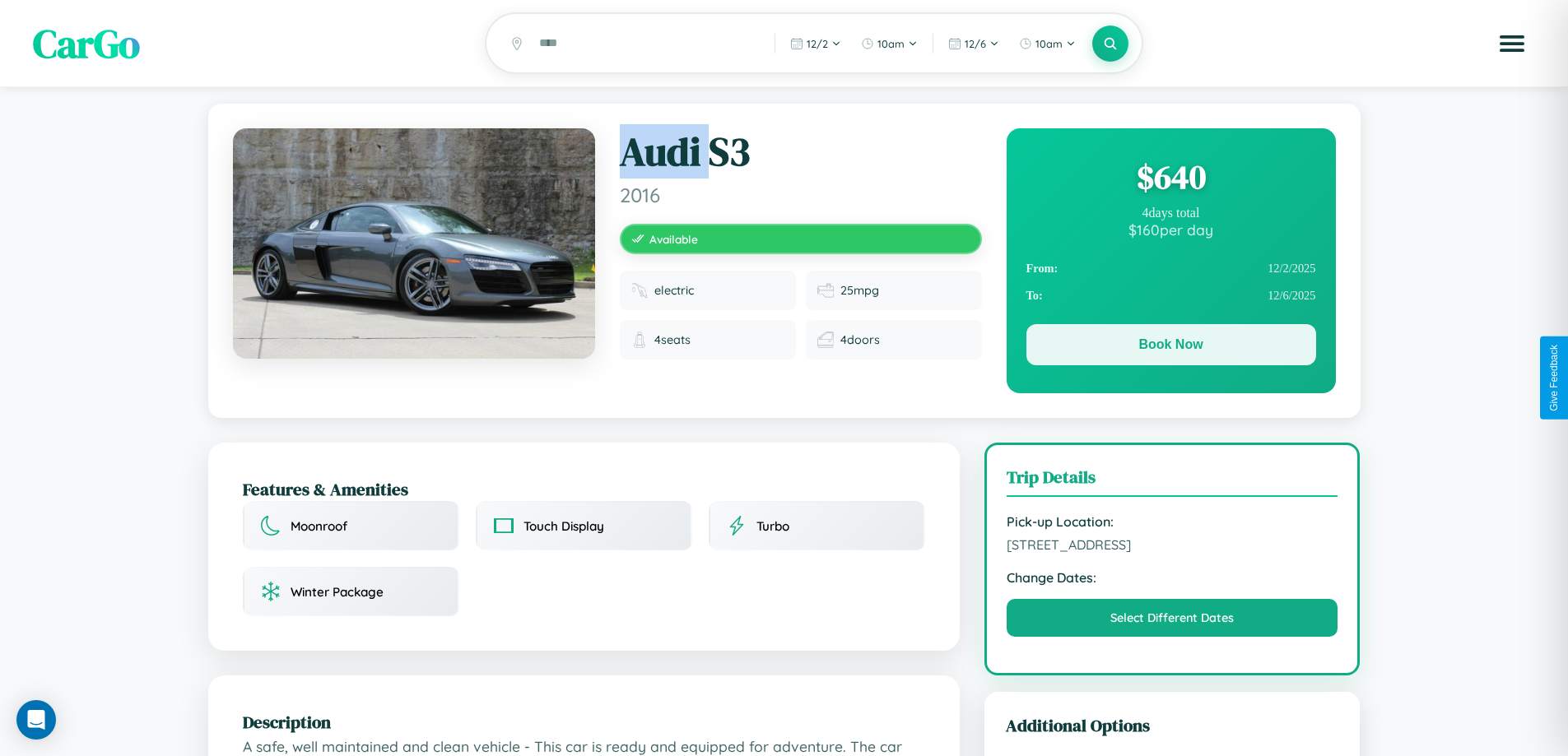
click at [1170, 348] on button "Book Now" at bounding box center [1171, 344] width 289 height 41
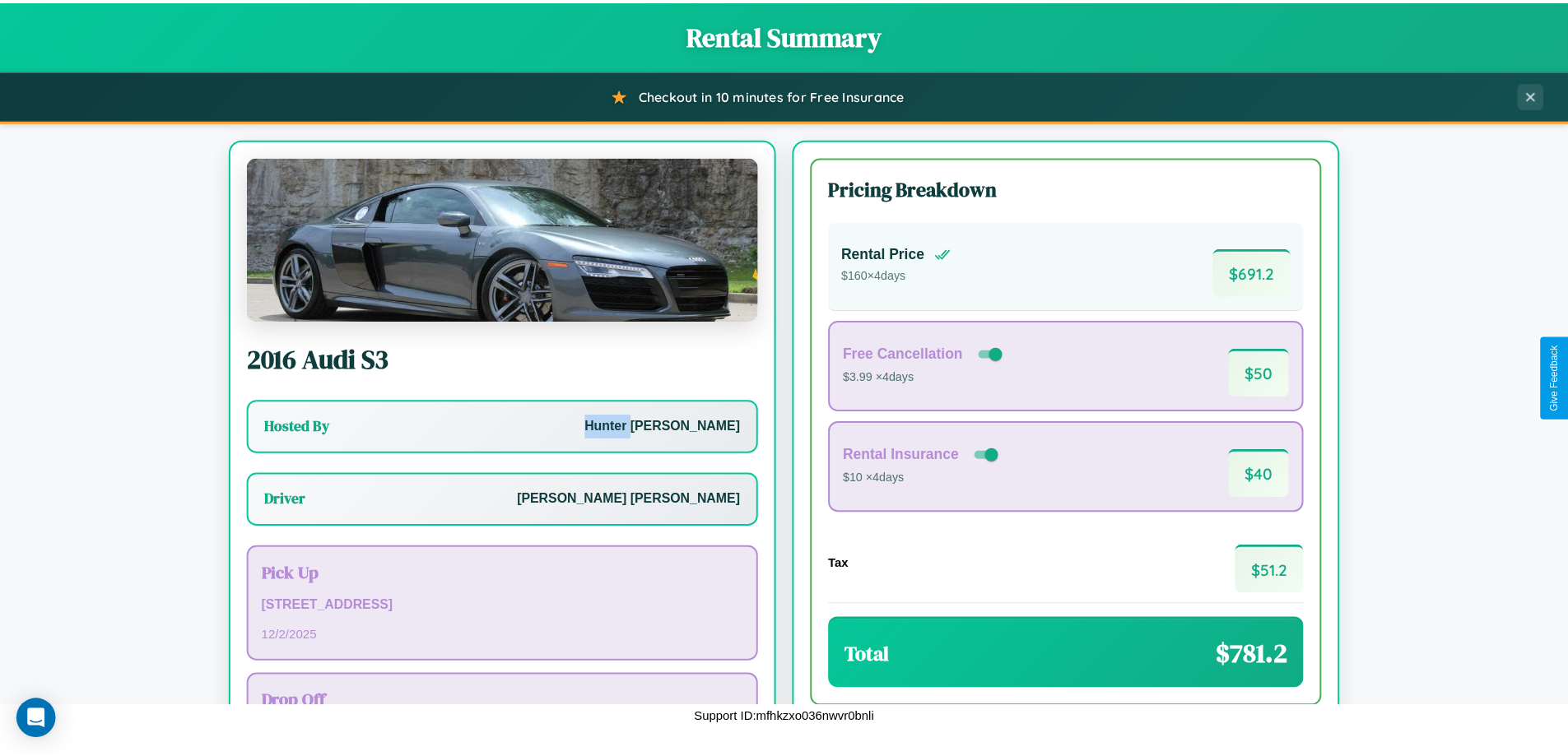
scroll to position [119, 0]
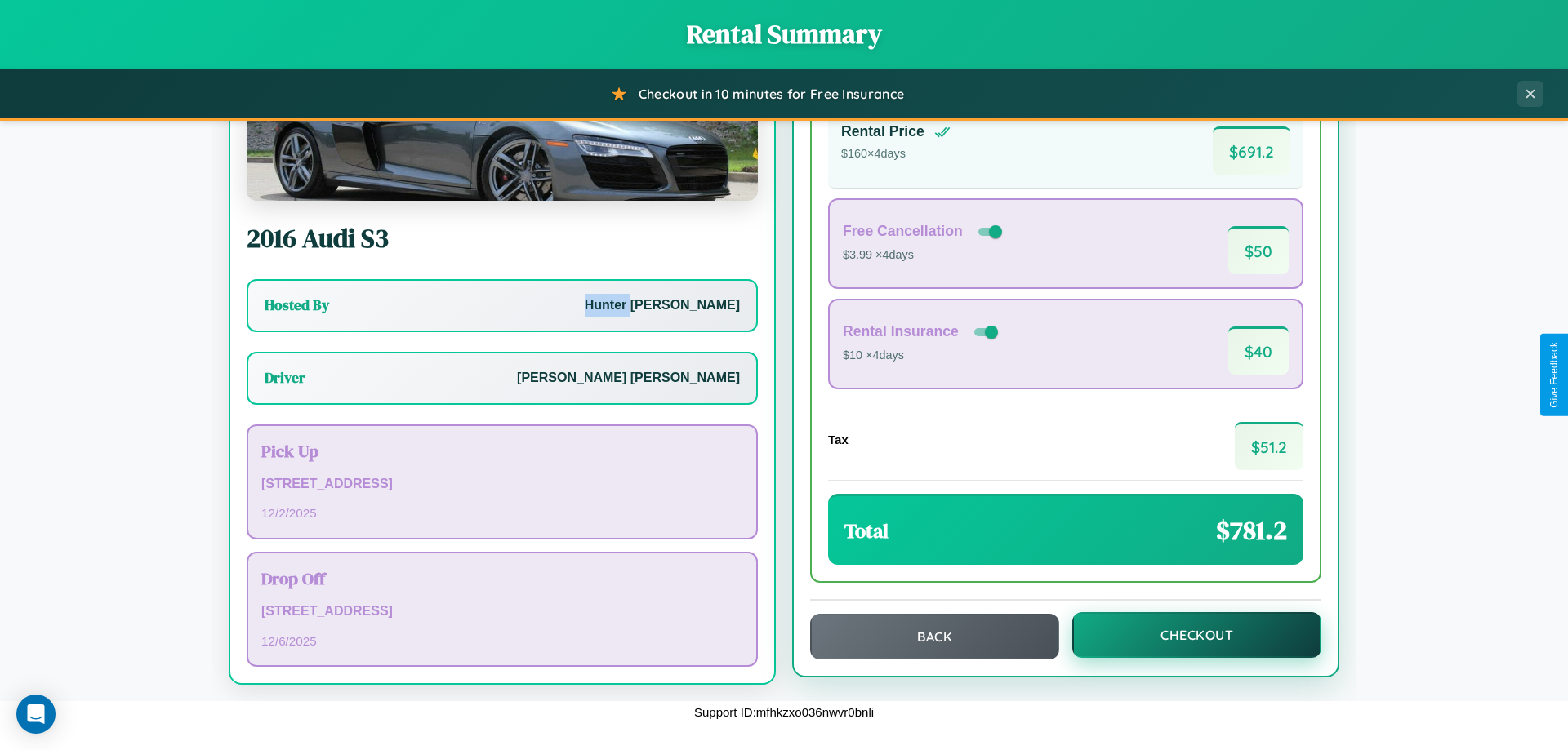
click at [1186, 636] on button "Checkout" at bounding box center [1197, 635] width 249 height 46
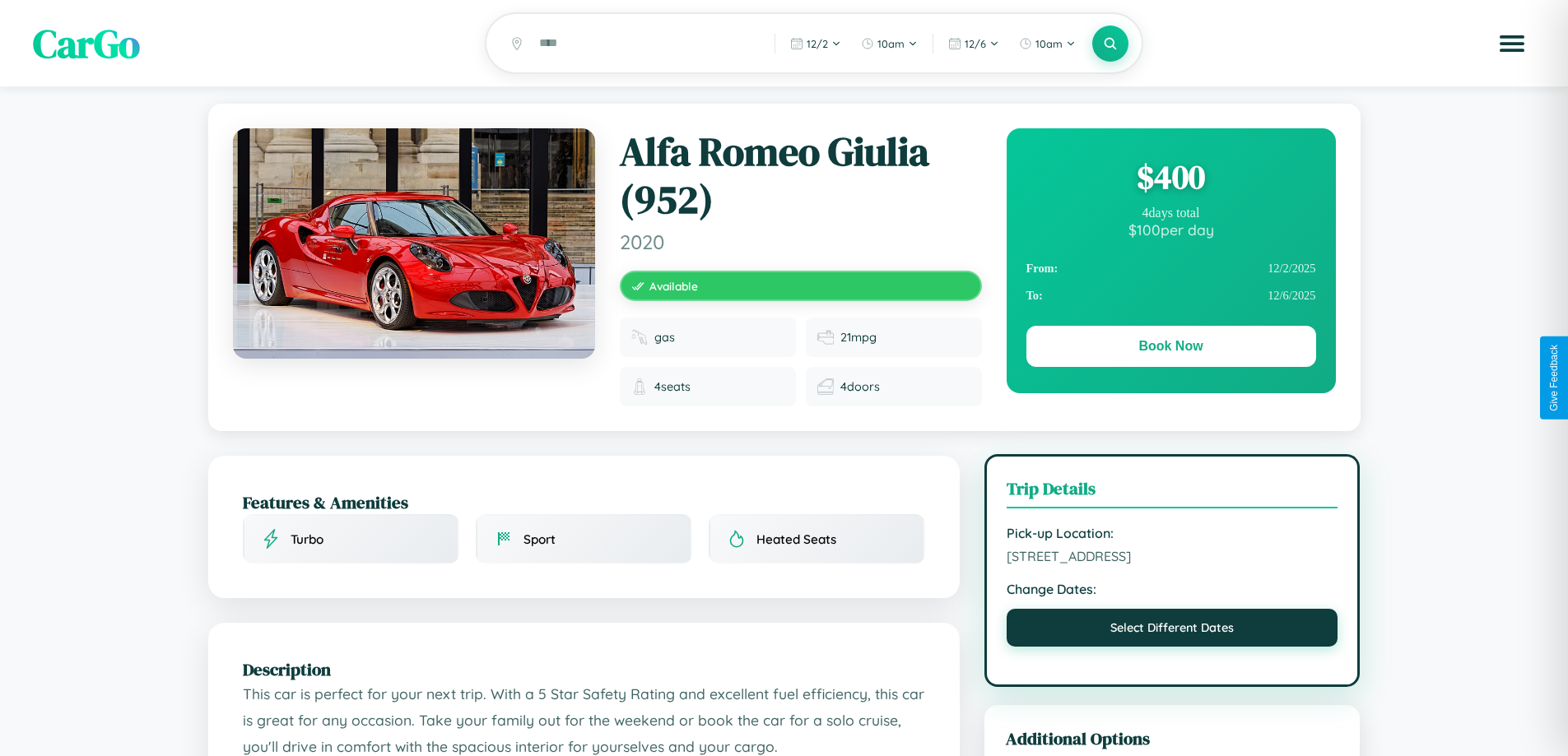
click at [1172, 631] on button "Select Different Dates" at bounding box center [1173, 627] width 332 height 38
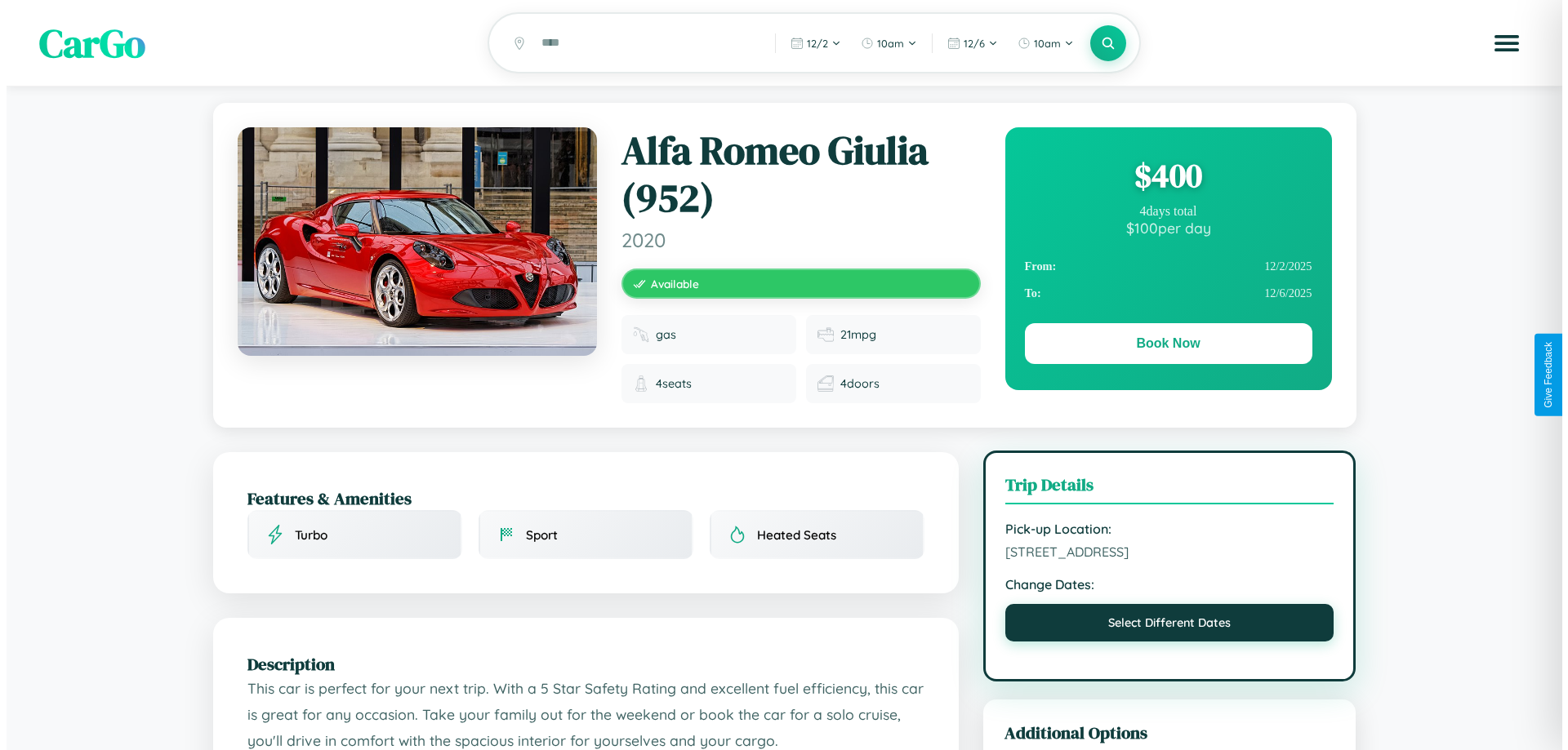
select select "*"
select select "****"
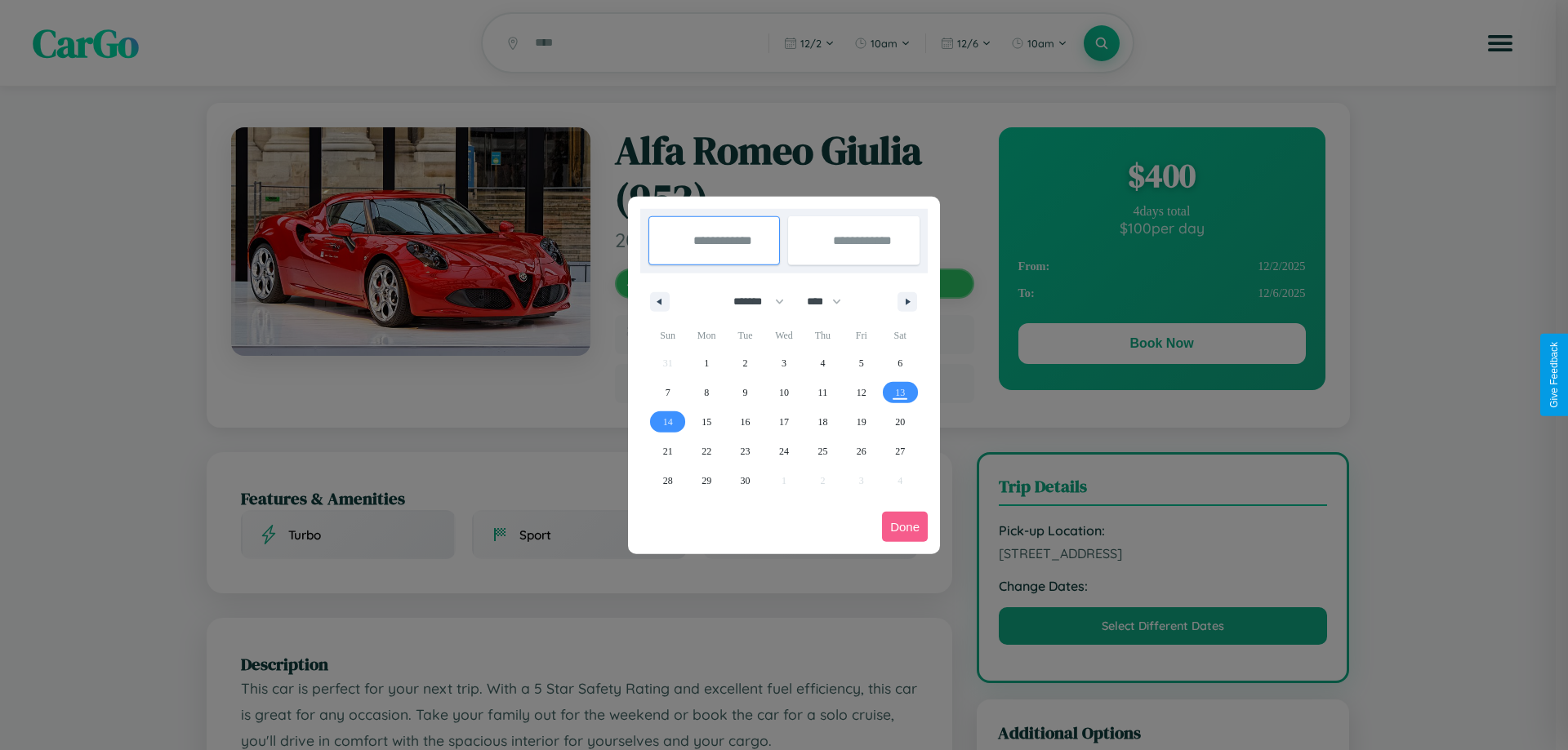
drag, startPoint x: 751, startPoint y: 301, endPoint x: 784, endPoint y: 327, distance: 42.0
click at [751, 301] on select "******* ******** ***** ***** *** **** **** ****** ********* ******* ******** **…" at bounding box center [755, 301] width 70 height 27
select select "*"
click at [783, 451] on span "22" at bounding box center [784, 452] width 10 height 30
type input "**********"
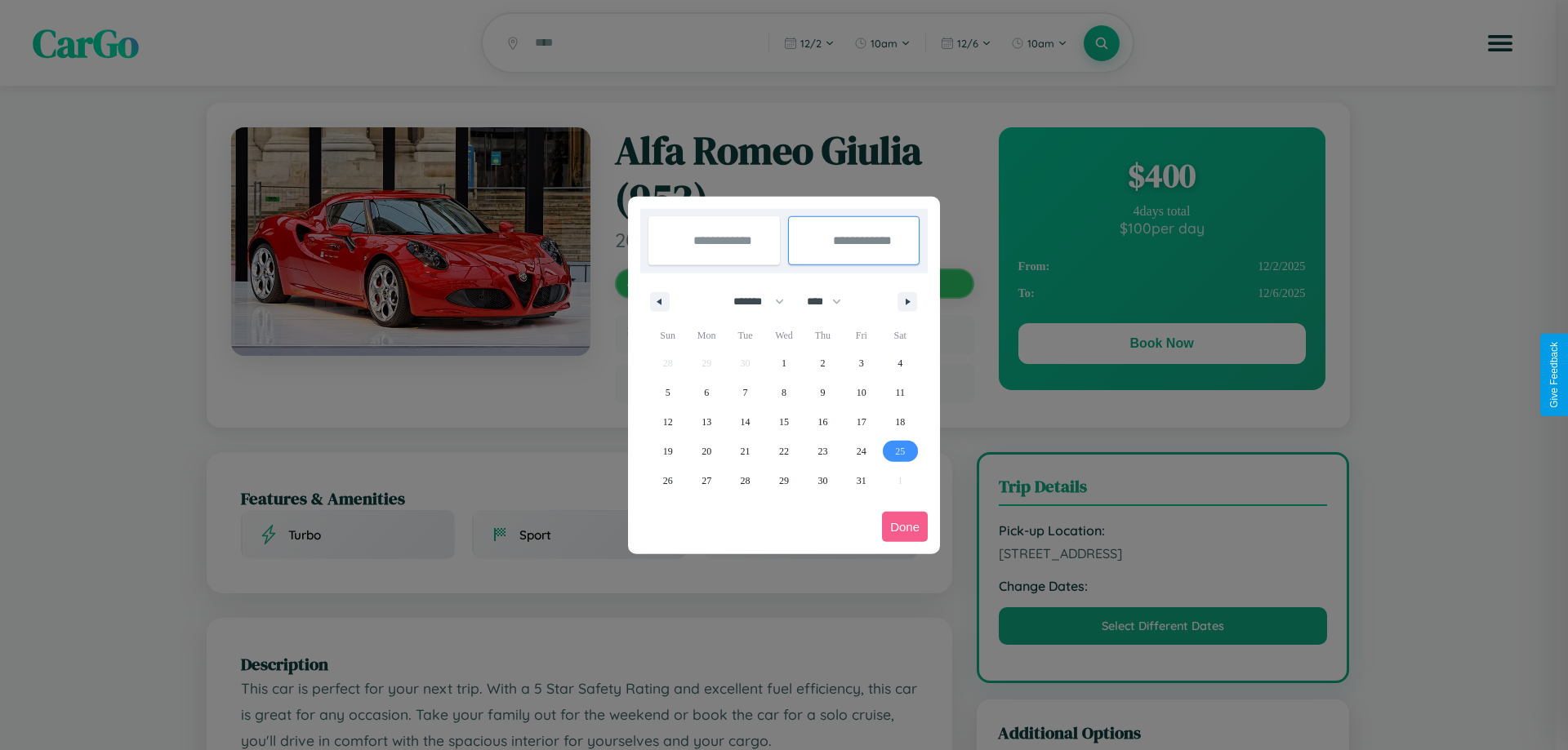
click at [900, 451] on span "25" at bounding box center [900, 452] width 10 height 30
type input "**********"
click at [905, 526] on button "Done" at bounding box center [906, 527] width 46 height 31
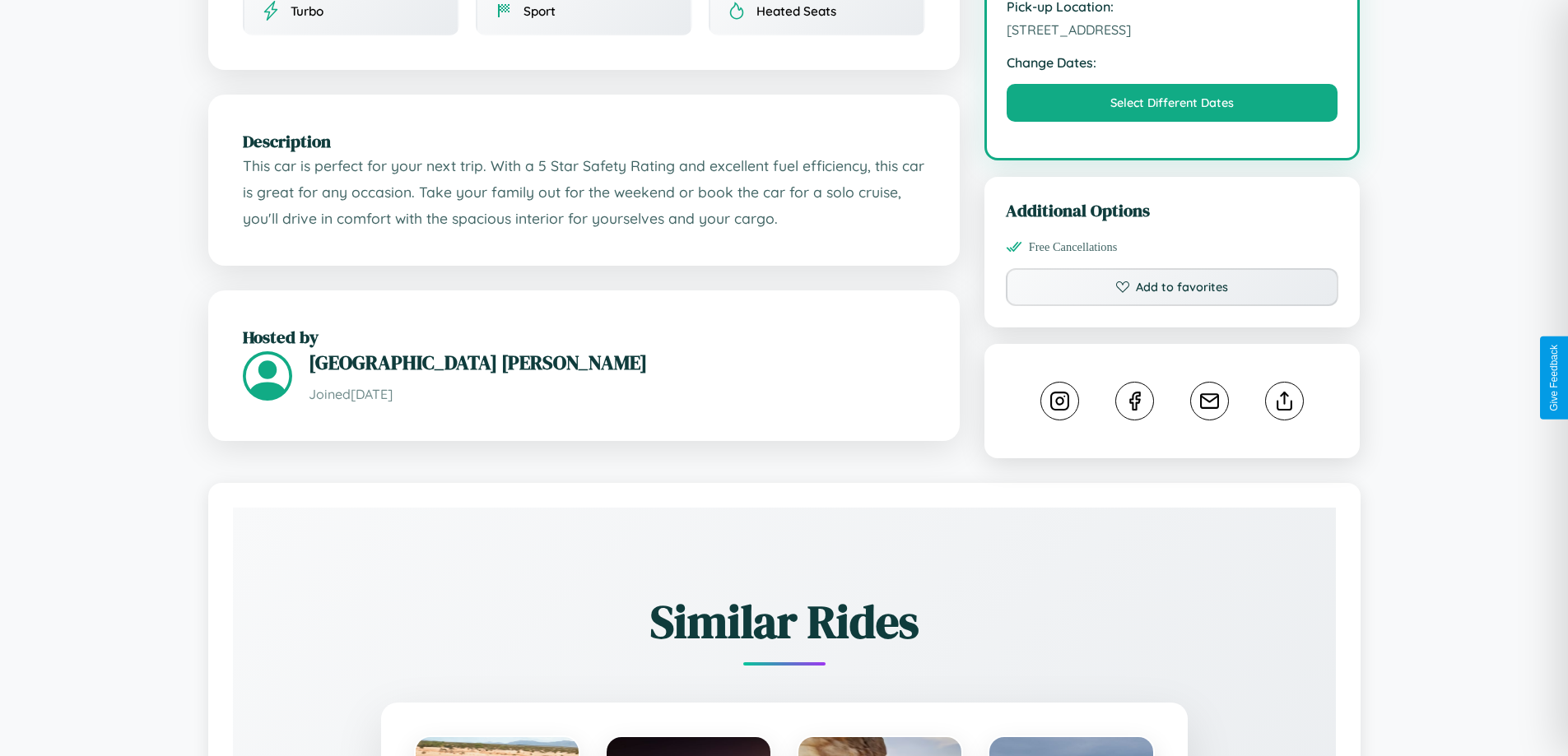
scroll to position [554, 0]
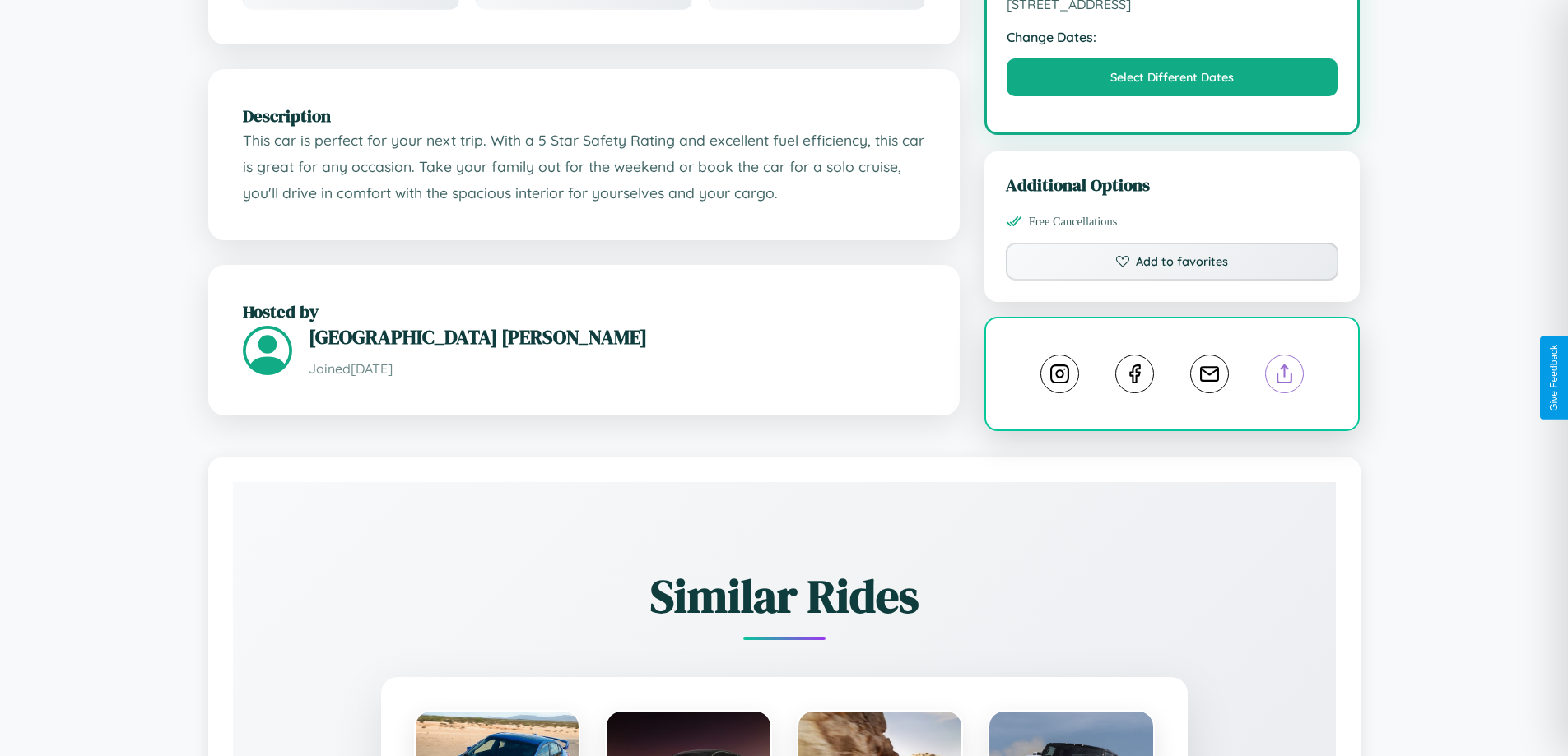
click at [1284, 376] on line at bounding box center [1284, 371] width 0 height 12
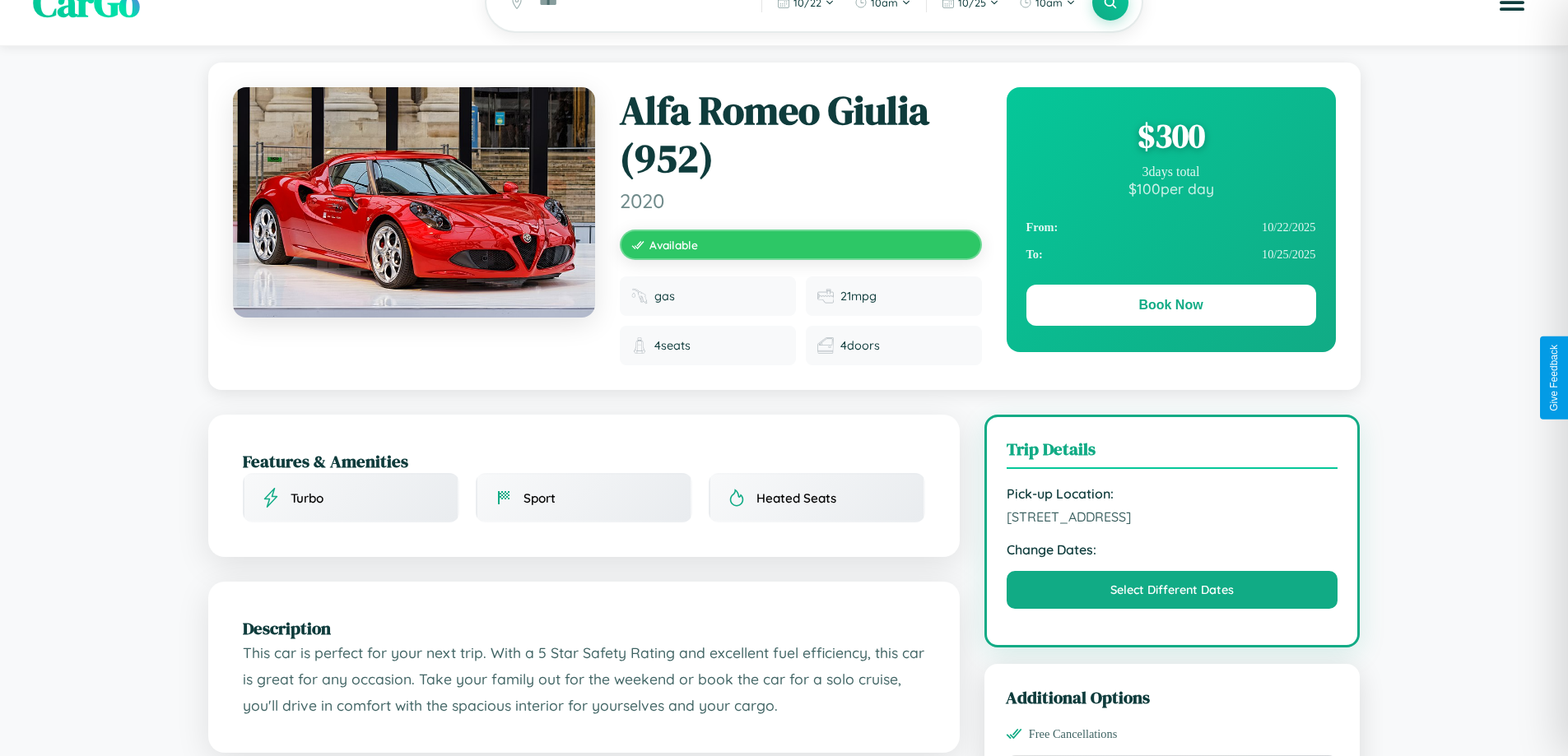
scroll to position [0, 0]
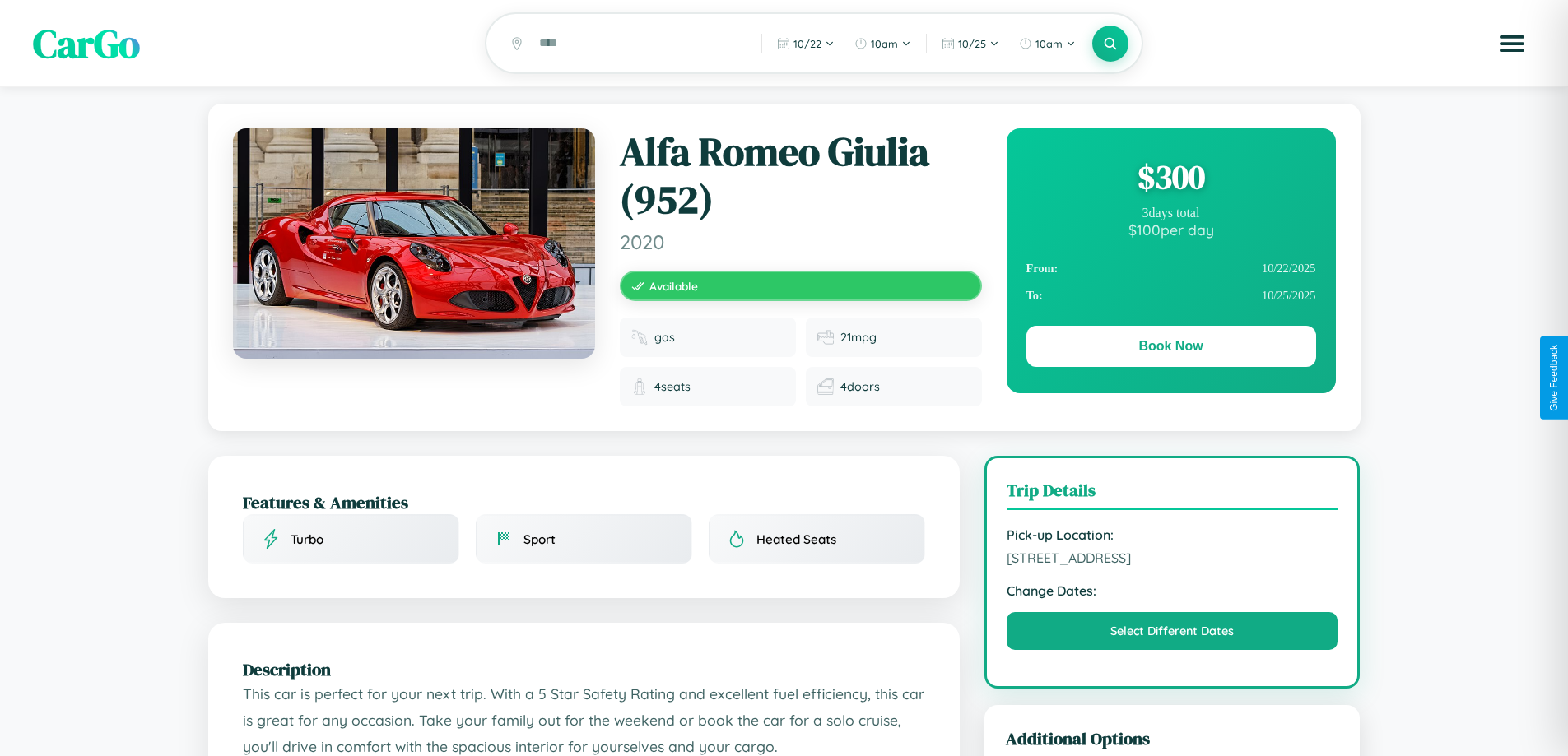
click at [1170, 179] on div "$ 300" at bounding box center [1171, 176] width 289 height 44
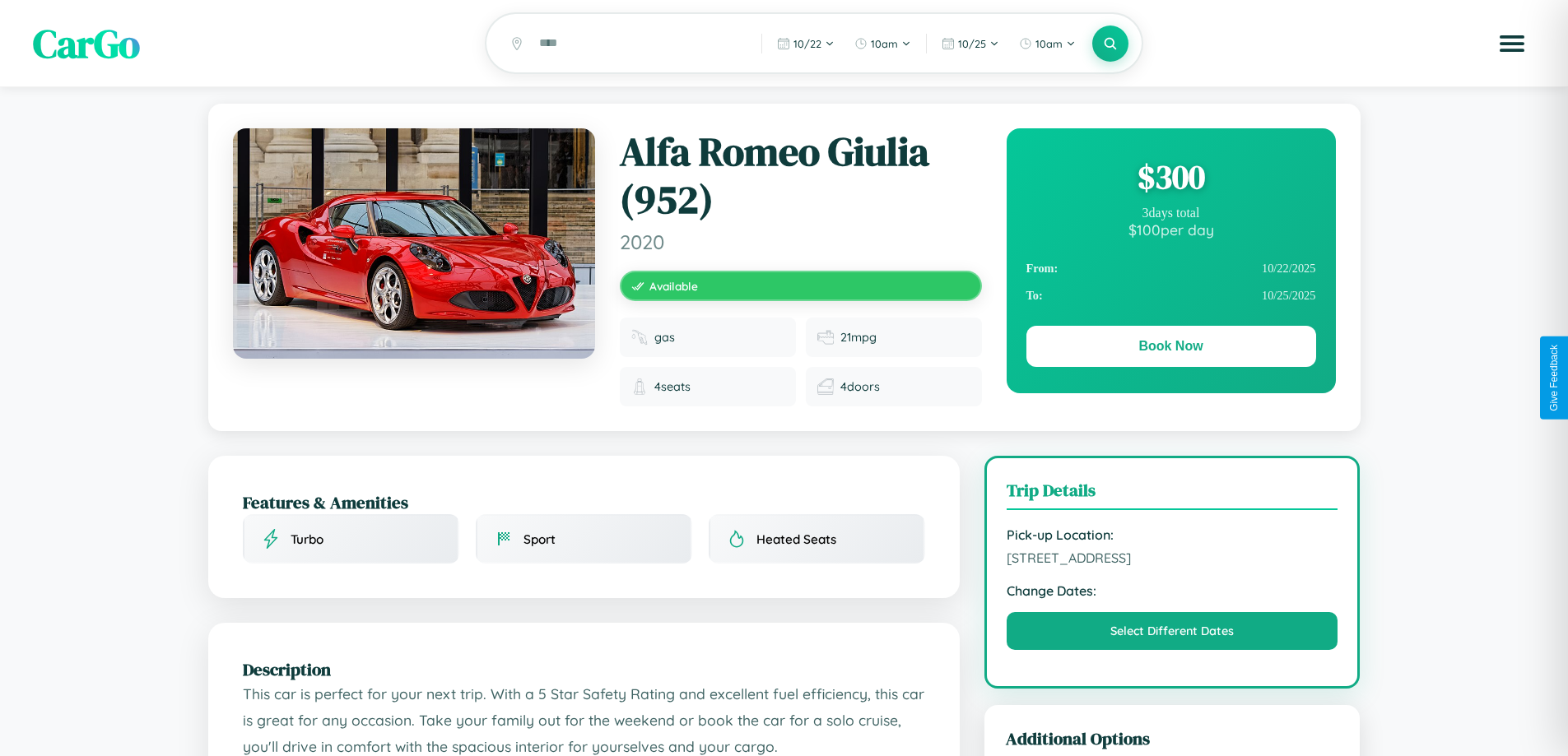
click at [1170, 179] on div "$ 300" at bounding box center [1171, 176] width 289 height 44
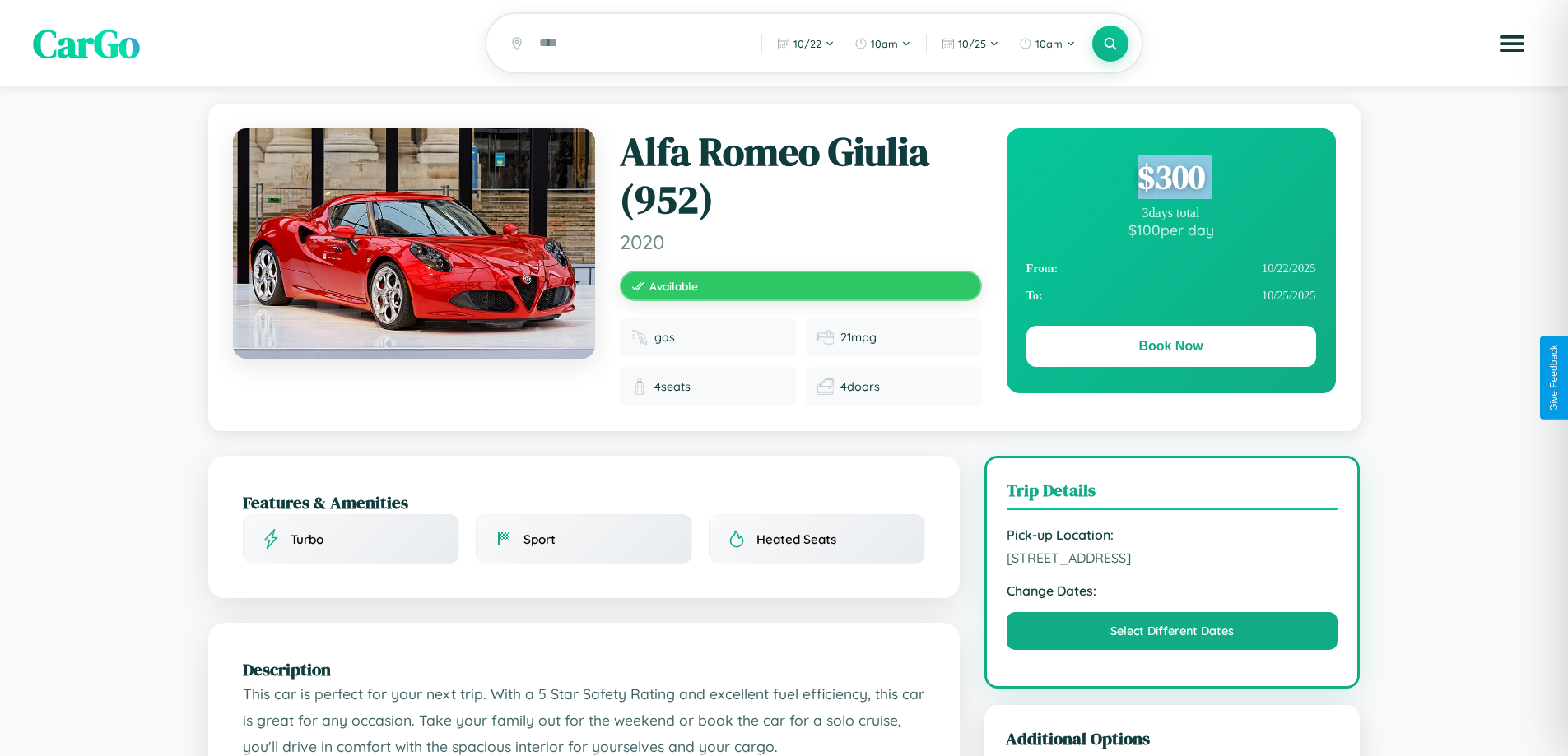
click at [1170, 179] on div "$ 300" at bounding box center [1171, 176] width 289 height 44
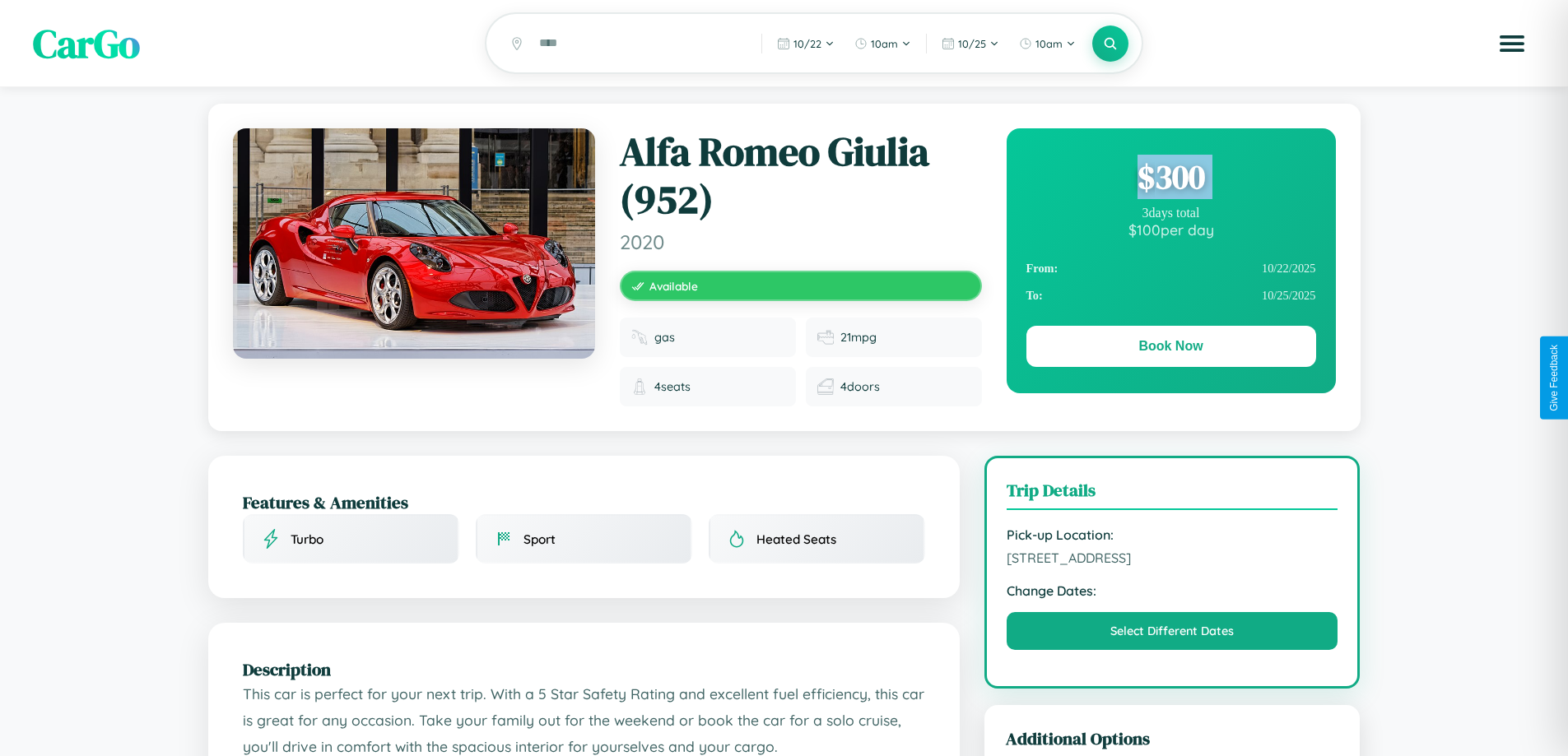
click at [1170, 179] on div "$ 300" at bounding box center [1171, 176] width 289 height 44
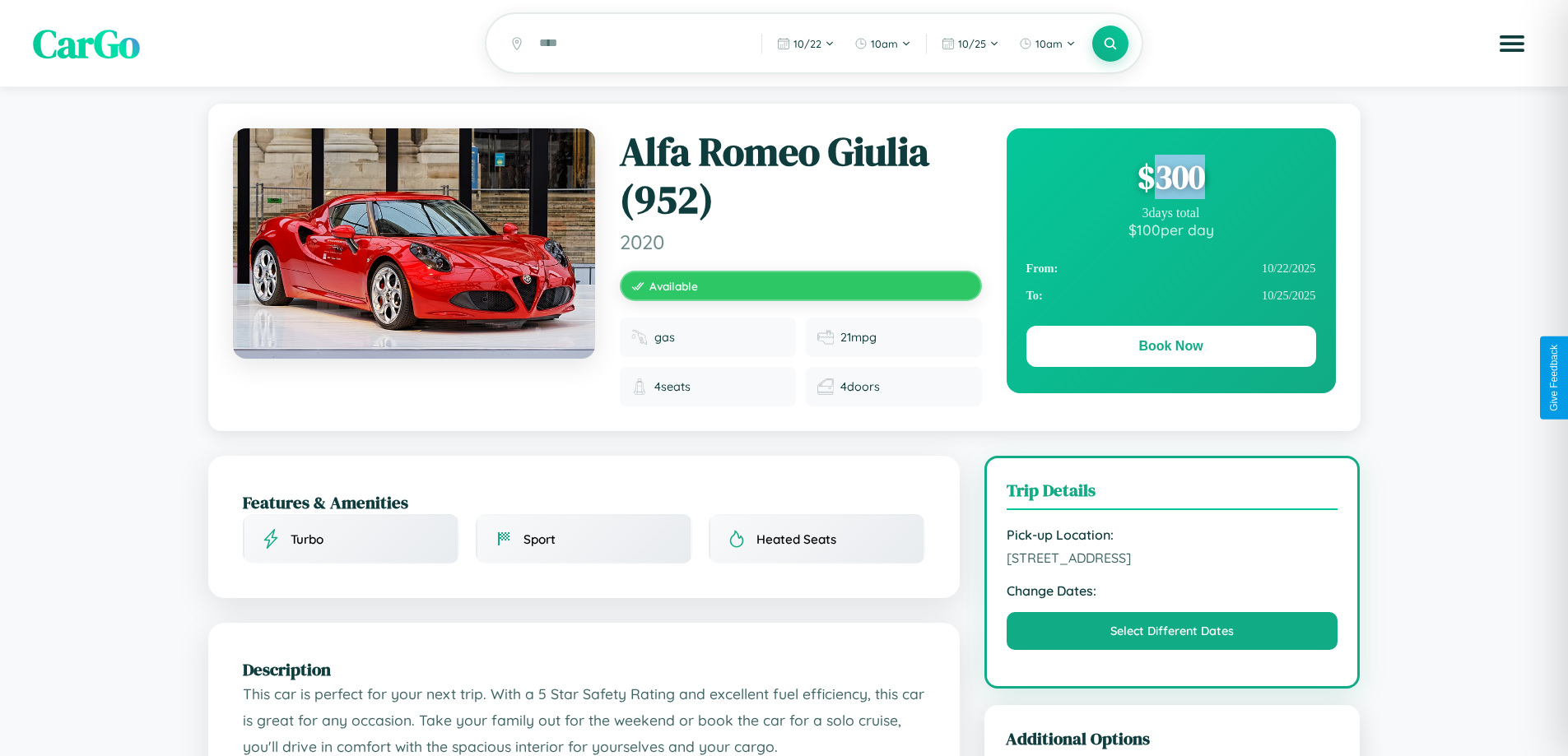
click at [1170, 179] on div "$ 300" at bounding box center [1171, 176] width 289 height 44
